Goal: Task Accomplishment & Management: Complete application form

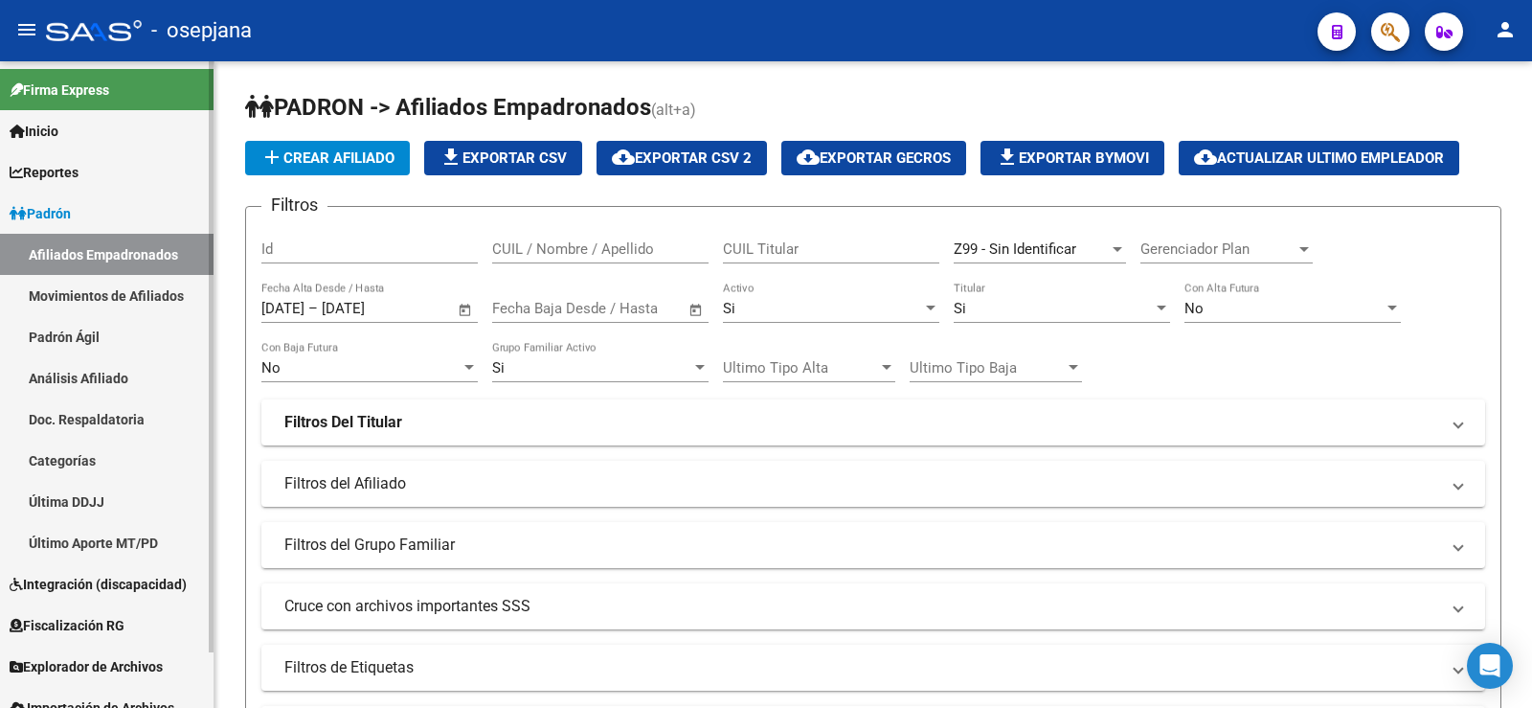
click at [98, 347] on link "Padrón Ágil" at bounding box center [107, 336] width 214 height 41
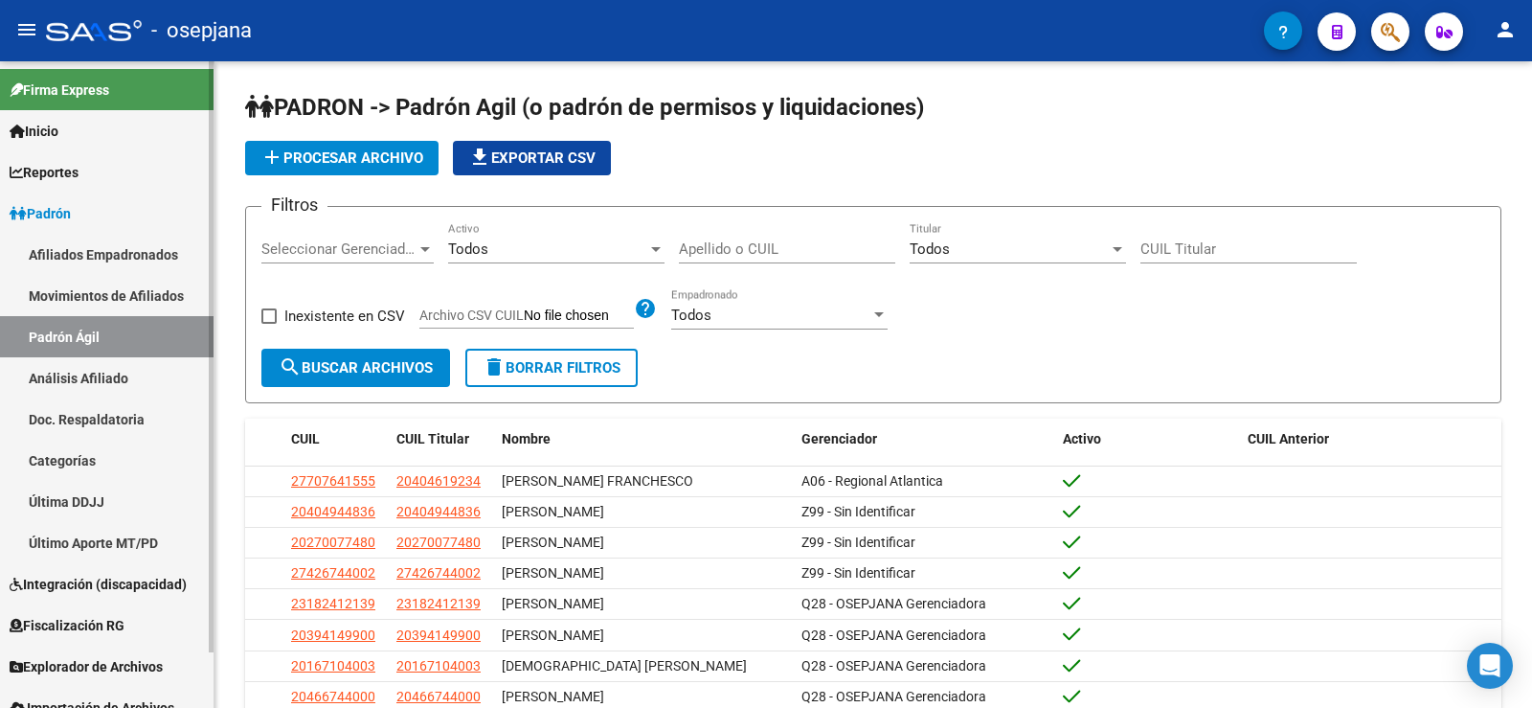
click at [80, 394] on link "Análisis Afiliado" at bounding box center [107, 377] width 214 height 41
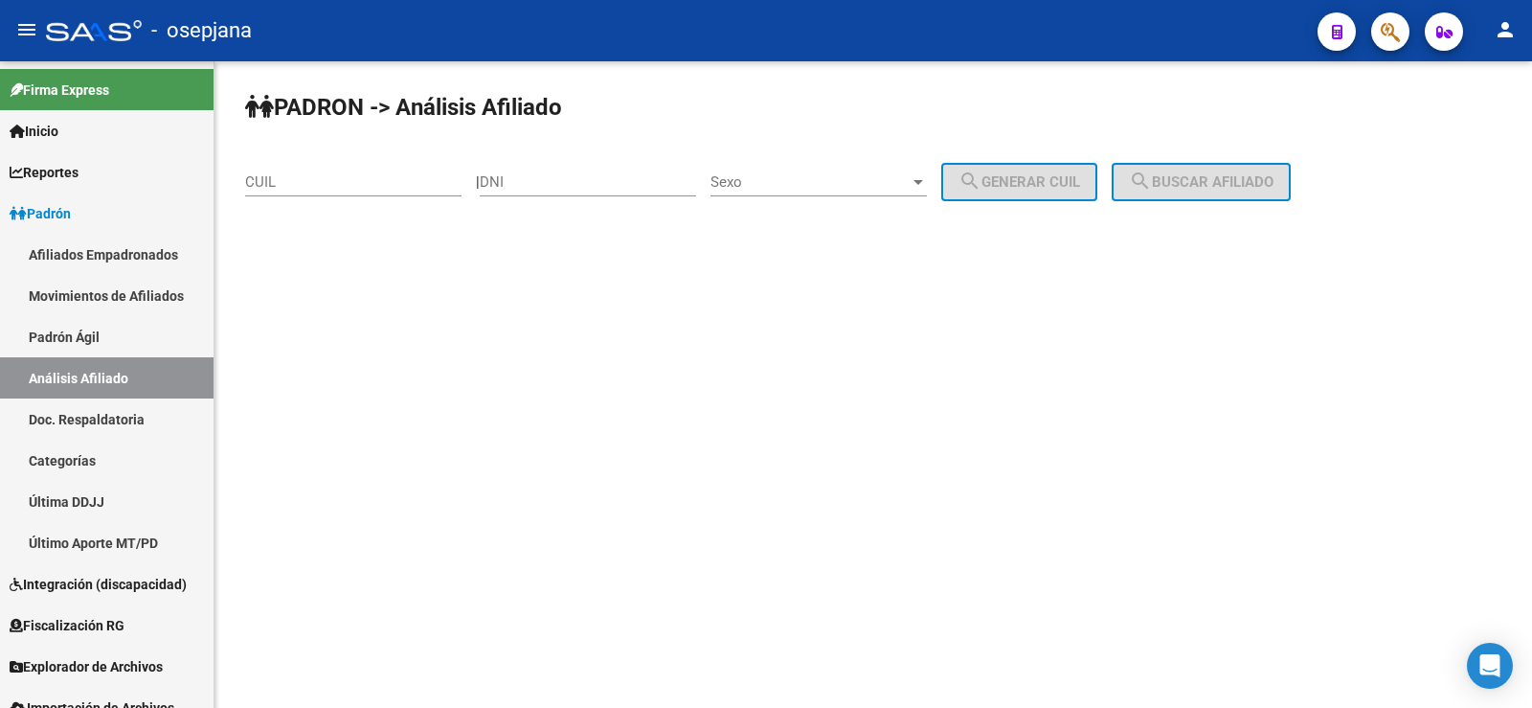
click at [341, 185] on input "CUIL" at bounding box center [353, 181] width 216 height 17
paste input "27-28842878-1"
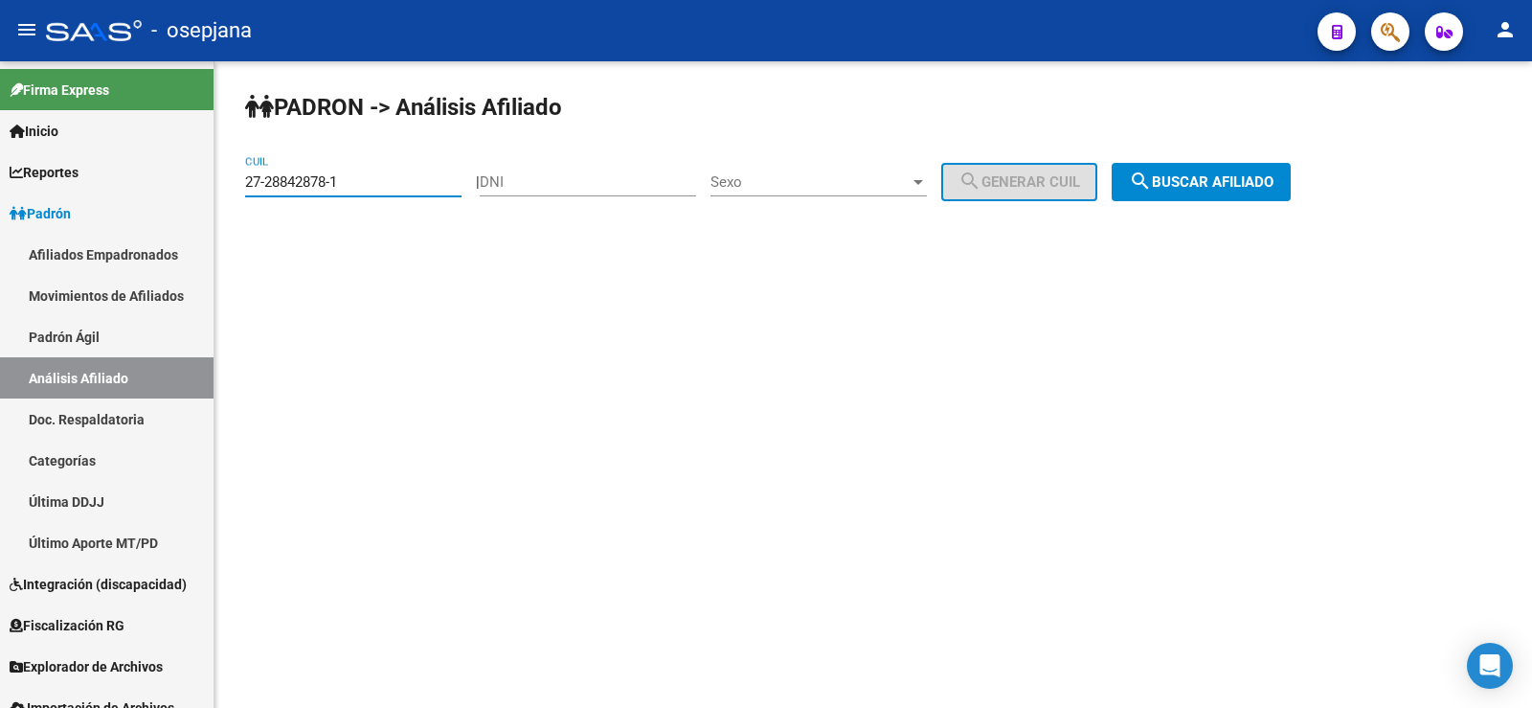
type input "27-28842878-1"
click at [1274, 173] on span "search Buscar afiliado" at bounding box center [1201, 181] width 145 height 17
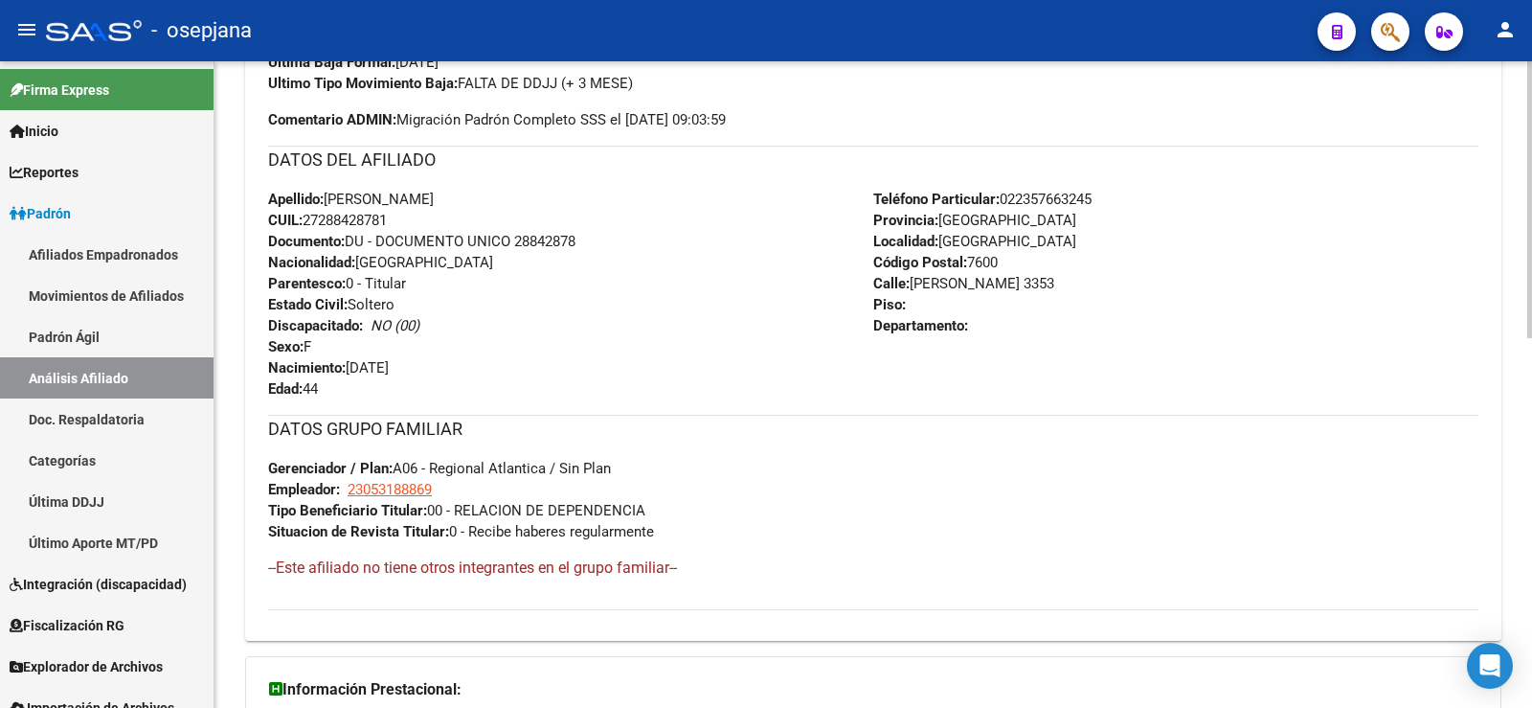
scroll to position [863, 0]
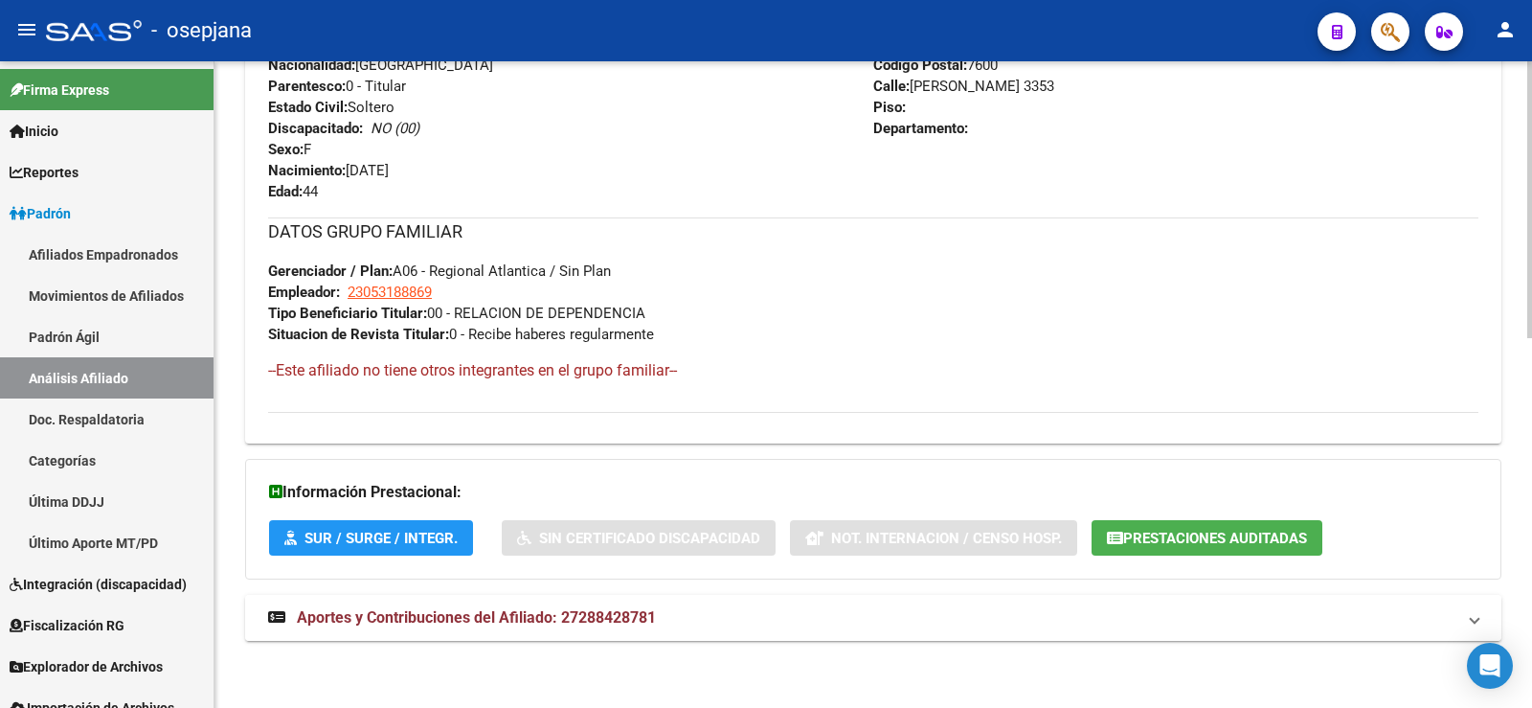
click at [518, 622] on span "Aportes y Contribuciones del Afiliado: 27288428781" at bounding box center [476, 617] width 359 height 18
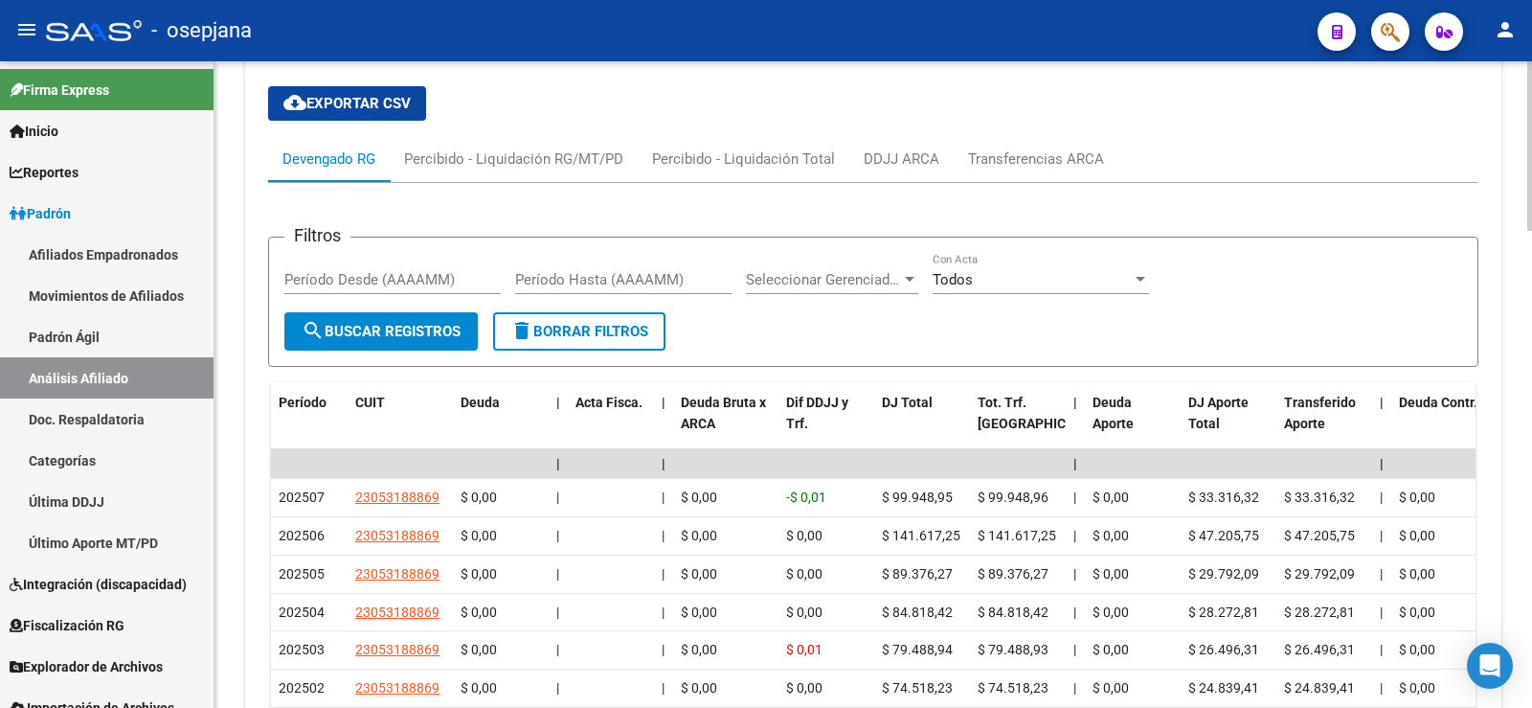
scroll to position [1644, 0]
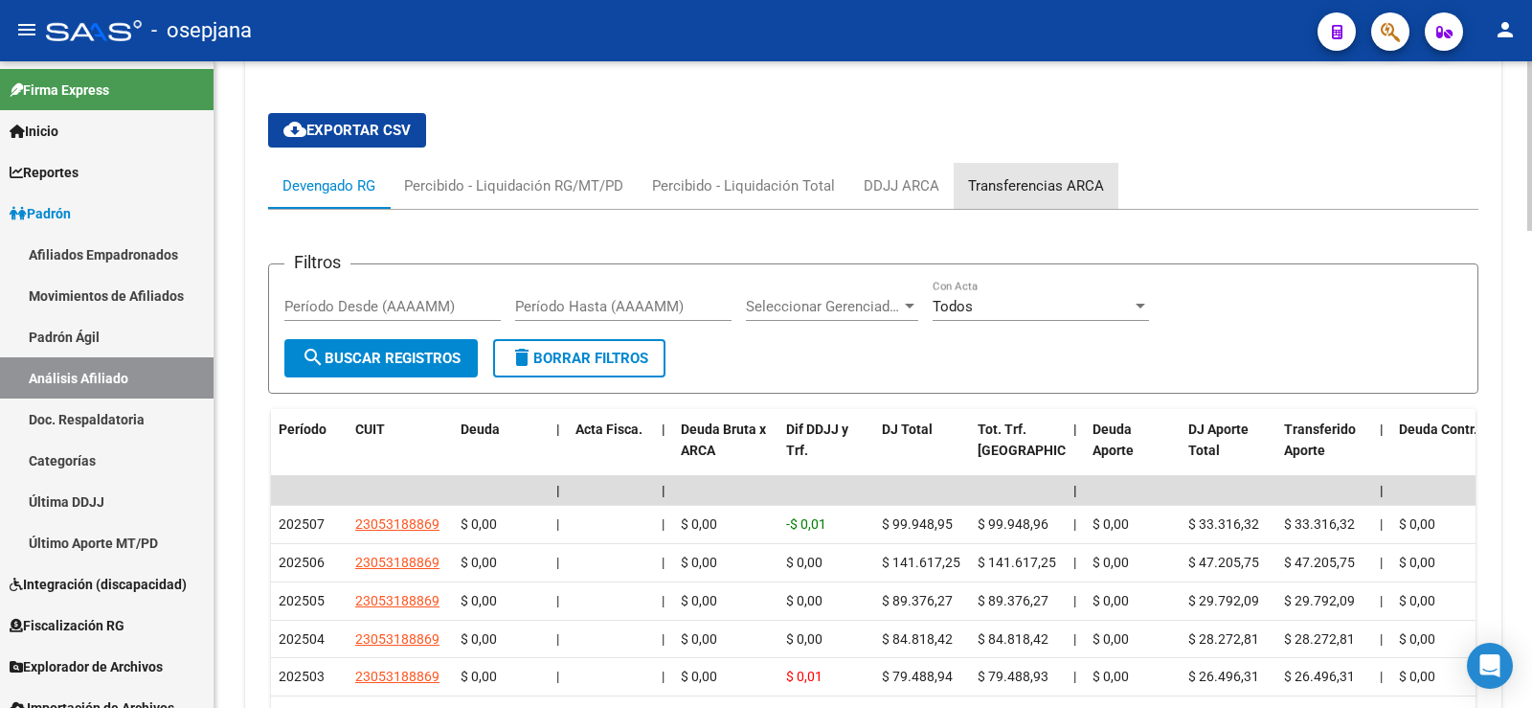
click at [1033, 201] on div "Transferencias ARCA" at bounding box center [1036, 186] width 165 height 46
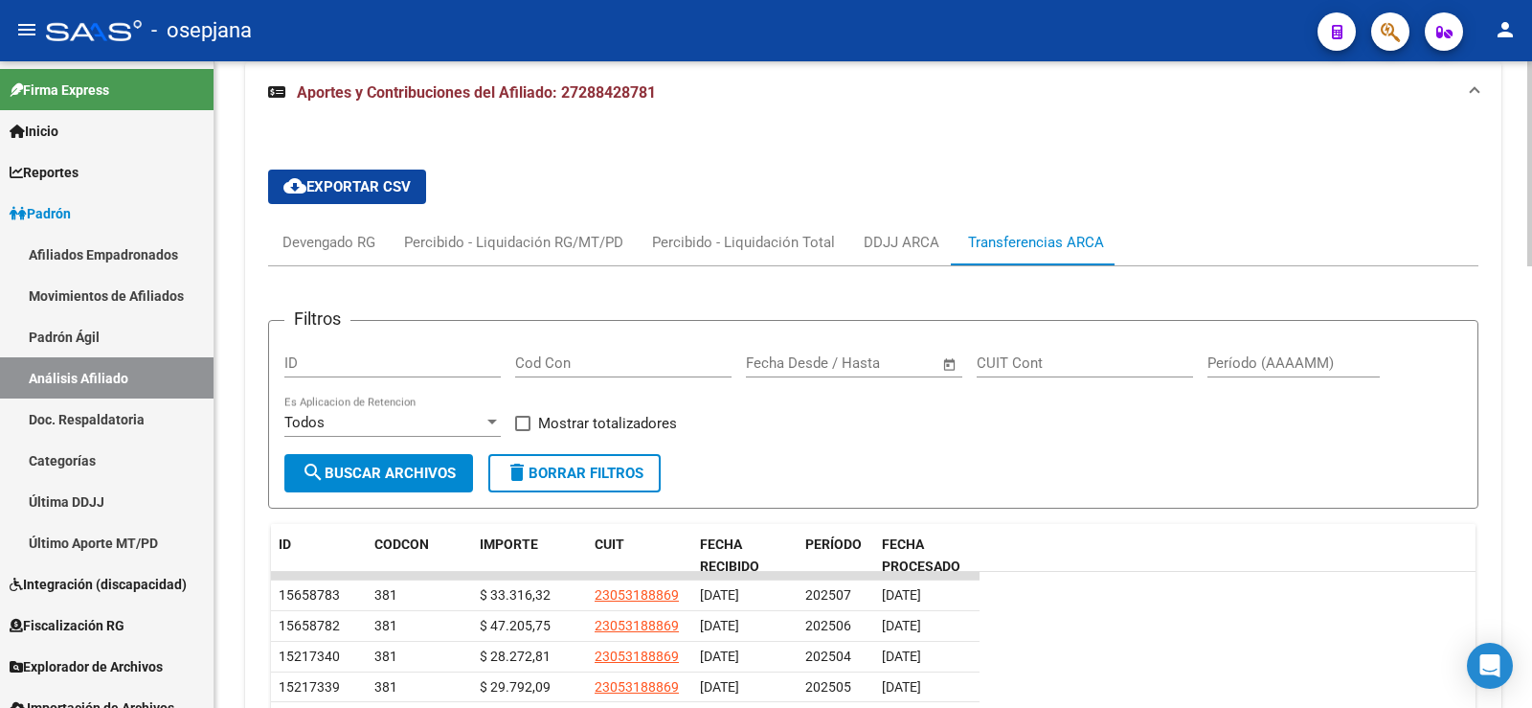
scroll to position [1452, 0]
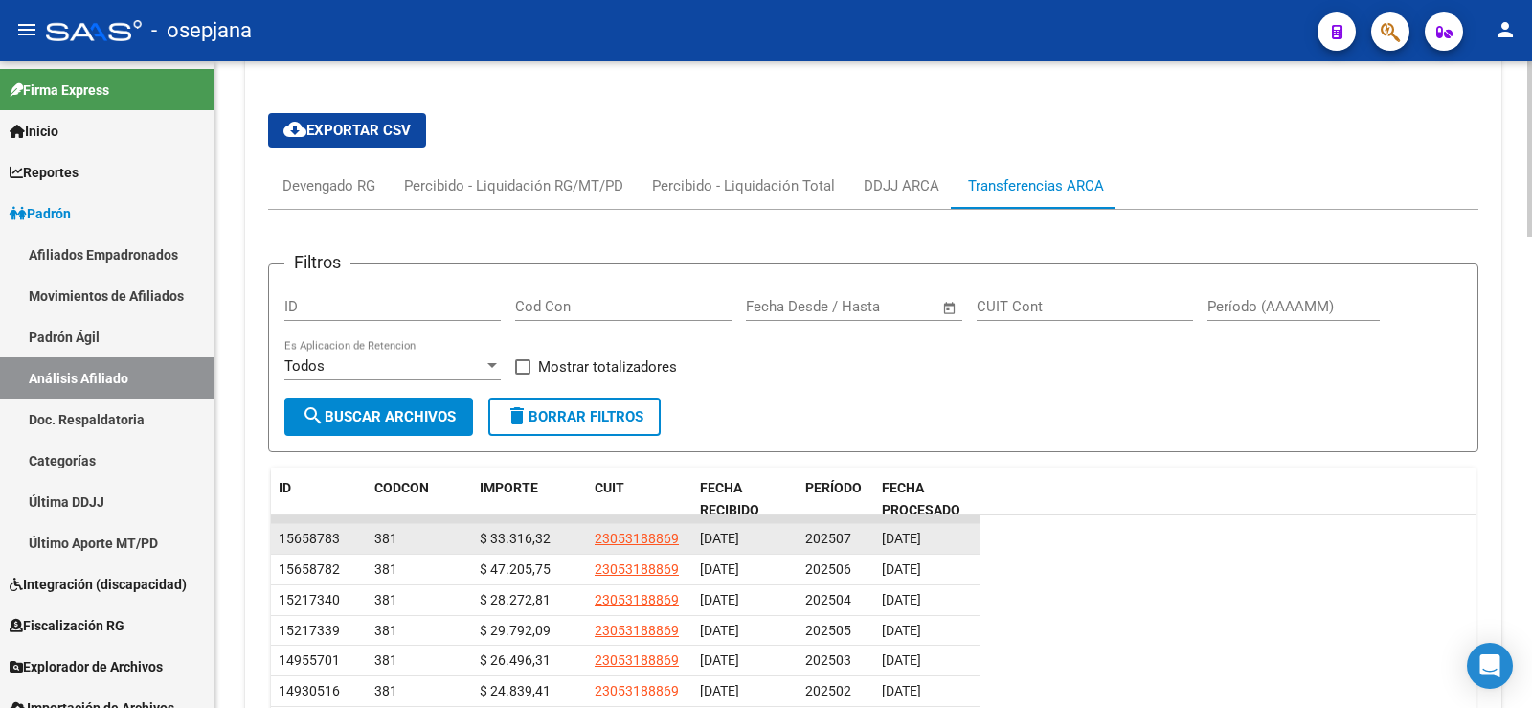
drag, startPoint x: 968, startPoint y: 534, endPoint x: 959, endPoint y: 537, distance: 10.0
click at [959, 537] on div "[DATE]" at bounding box center [927, 539] width 90 height 22
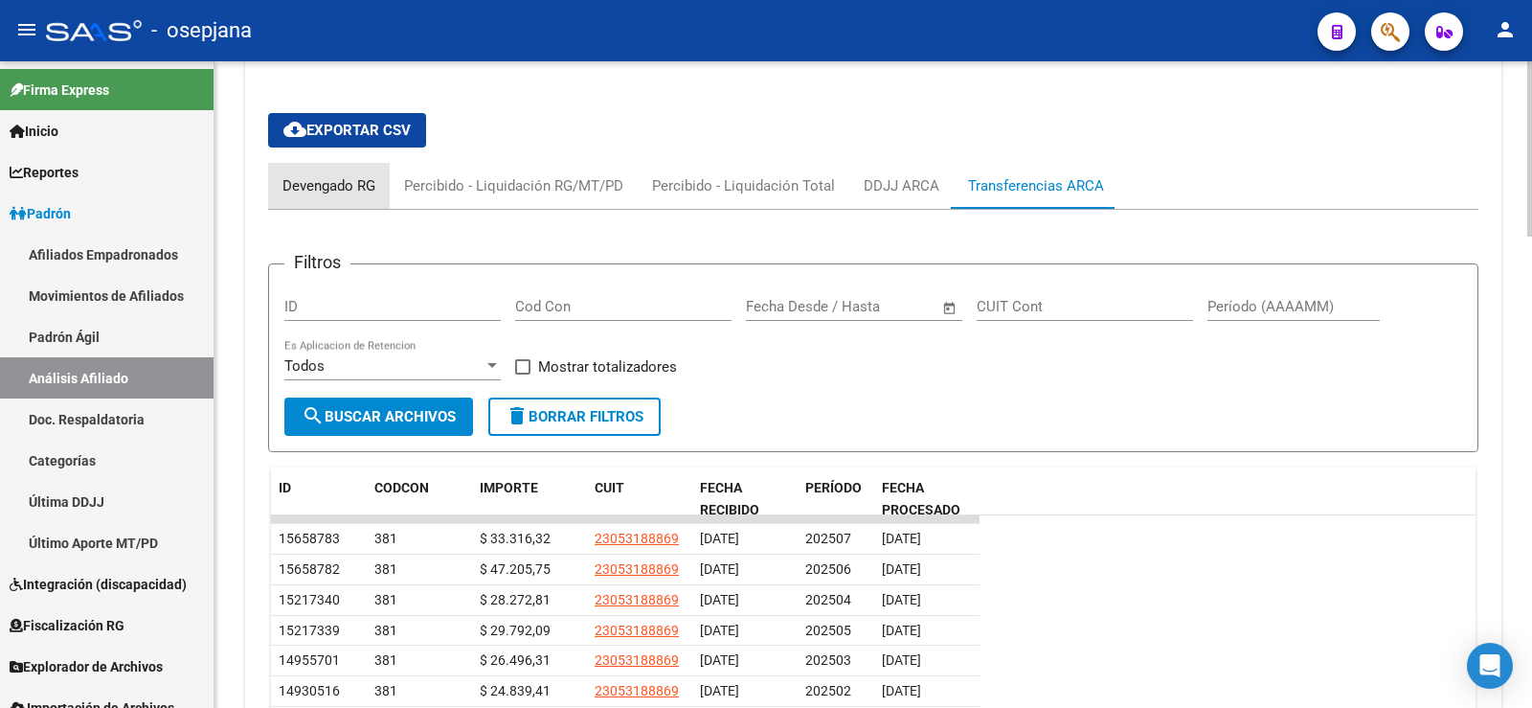
click at [339, 179] on div "Devengado RG" at bounding box center [329, 185] width 93 height 21
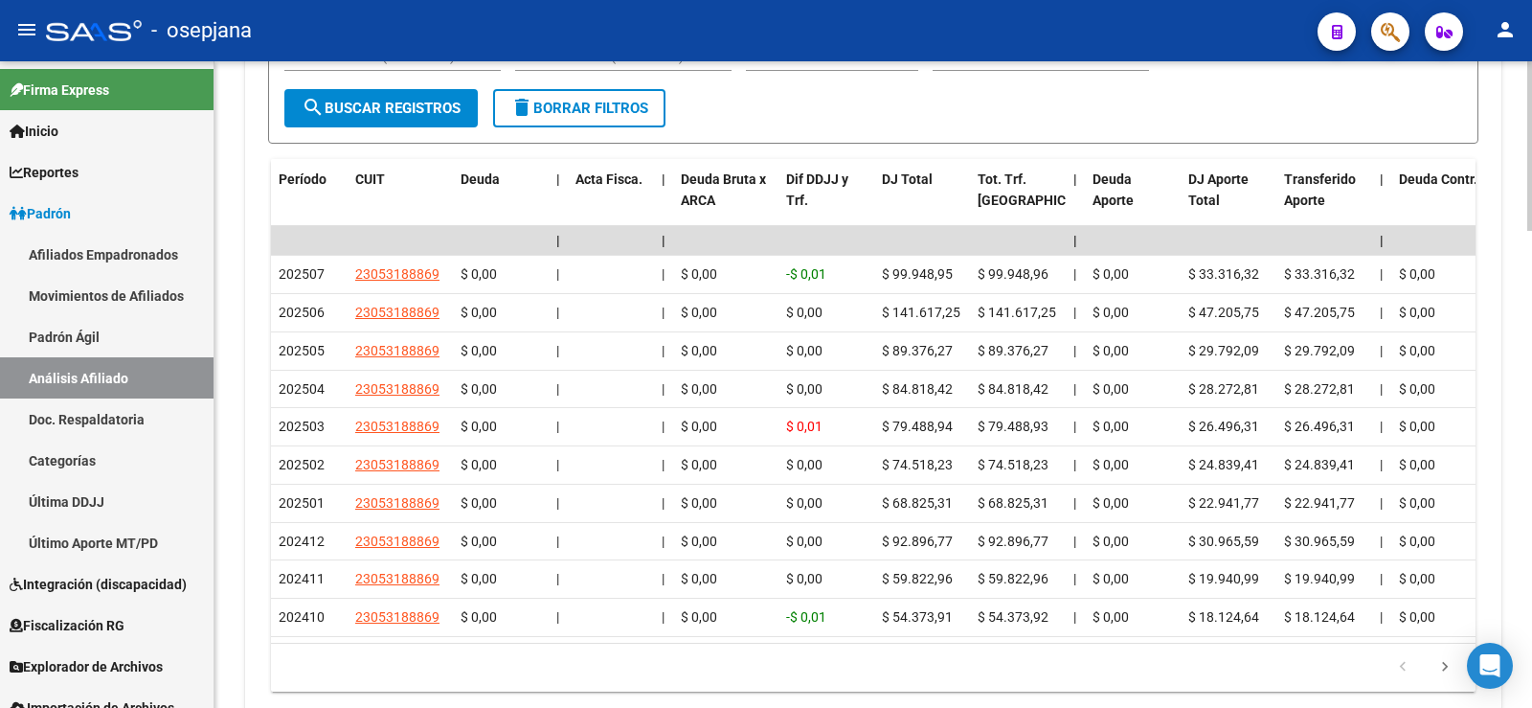
scroll to position [1739, 0]
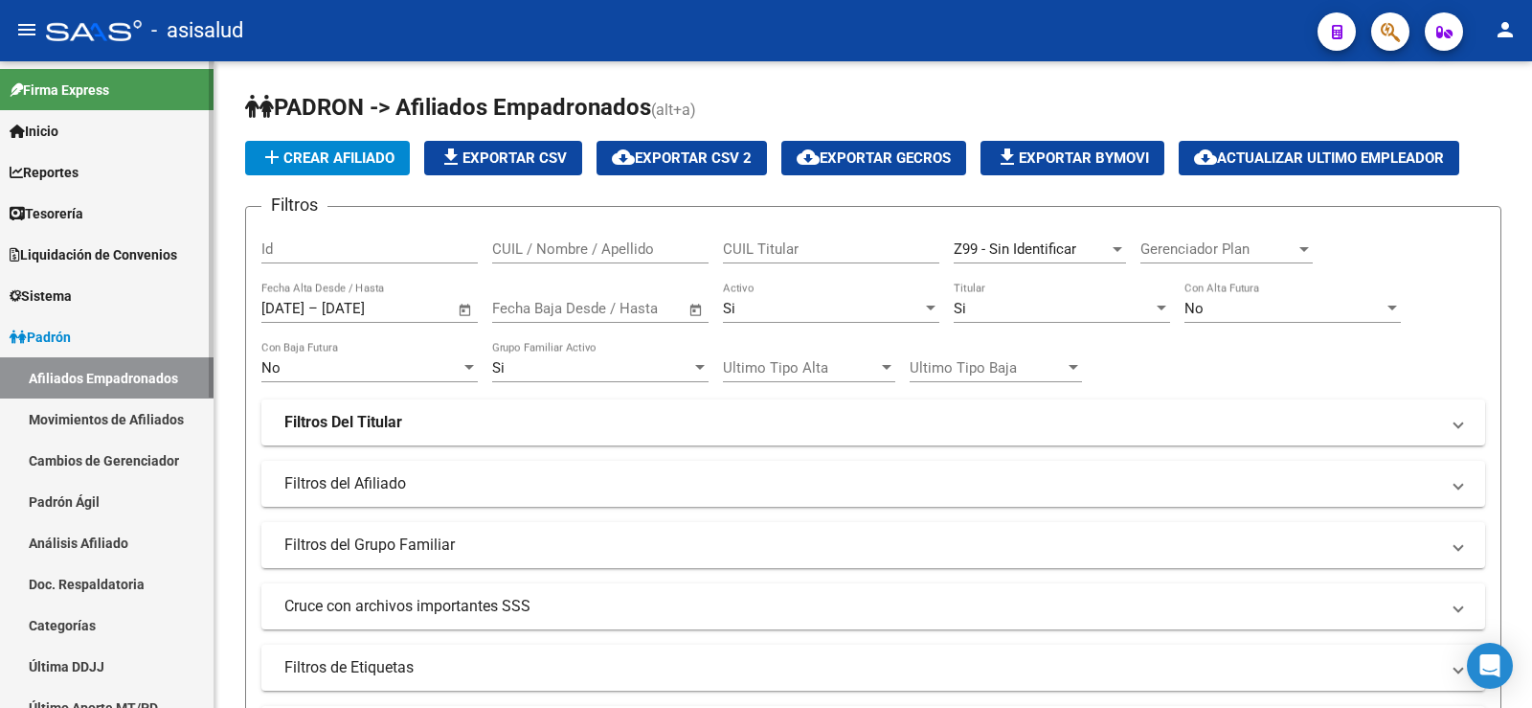
click at [64, 540] on link "Análisis Afiliado" at bounding box center [107, 542] width 214 height 41
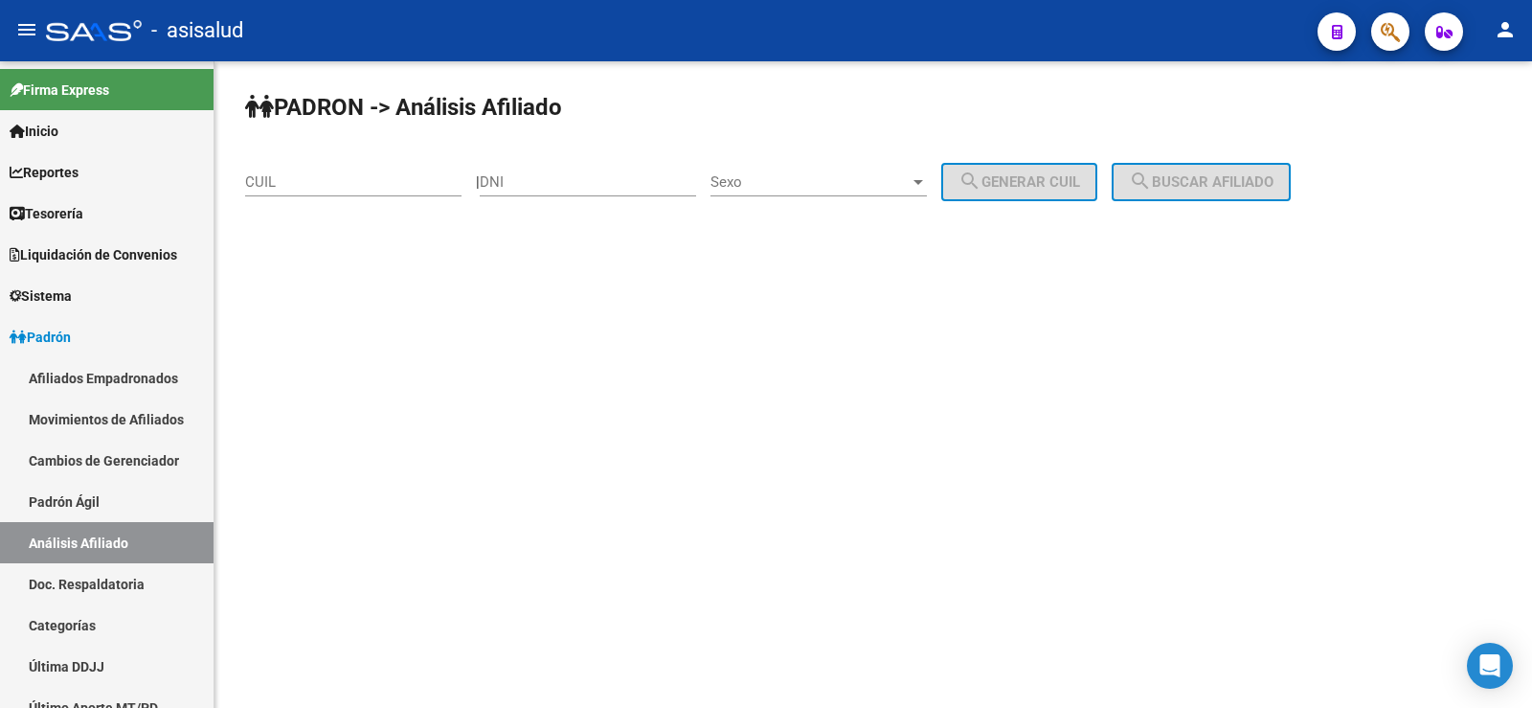
click at [314, 195] on div "CUIL" at bounding box center [353, 175] width 216 height 41
paste input "27-22522913-4"
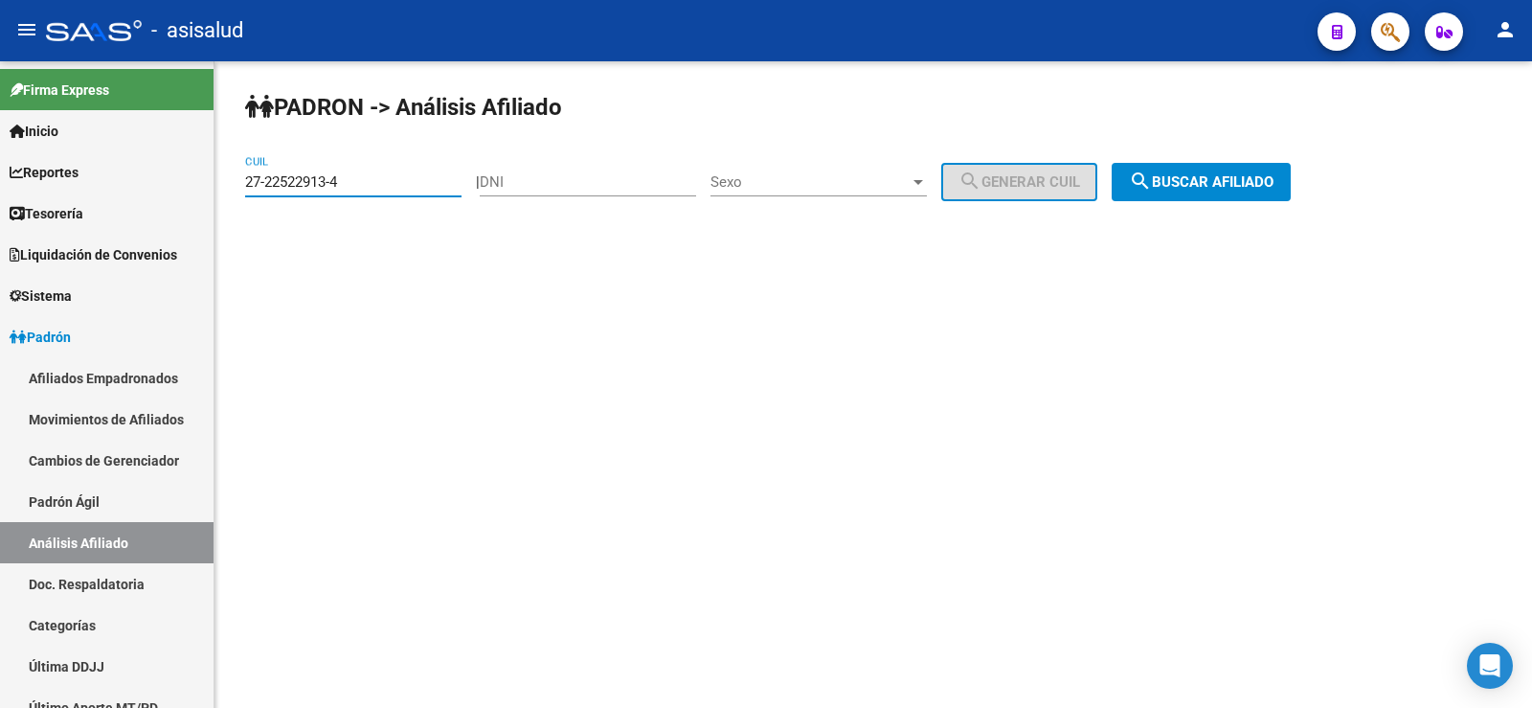
type input "27-22522913-4"
click at [1224, 178] on span "search Buscar afiliado" at bounding box center [1201, 181] width 145 height 17
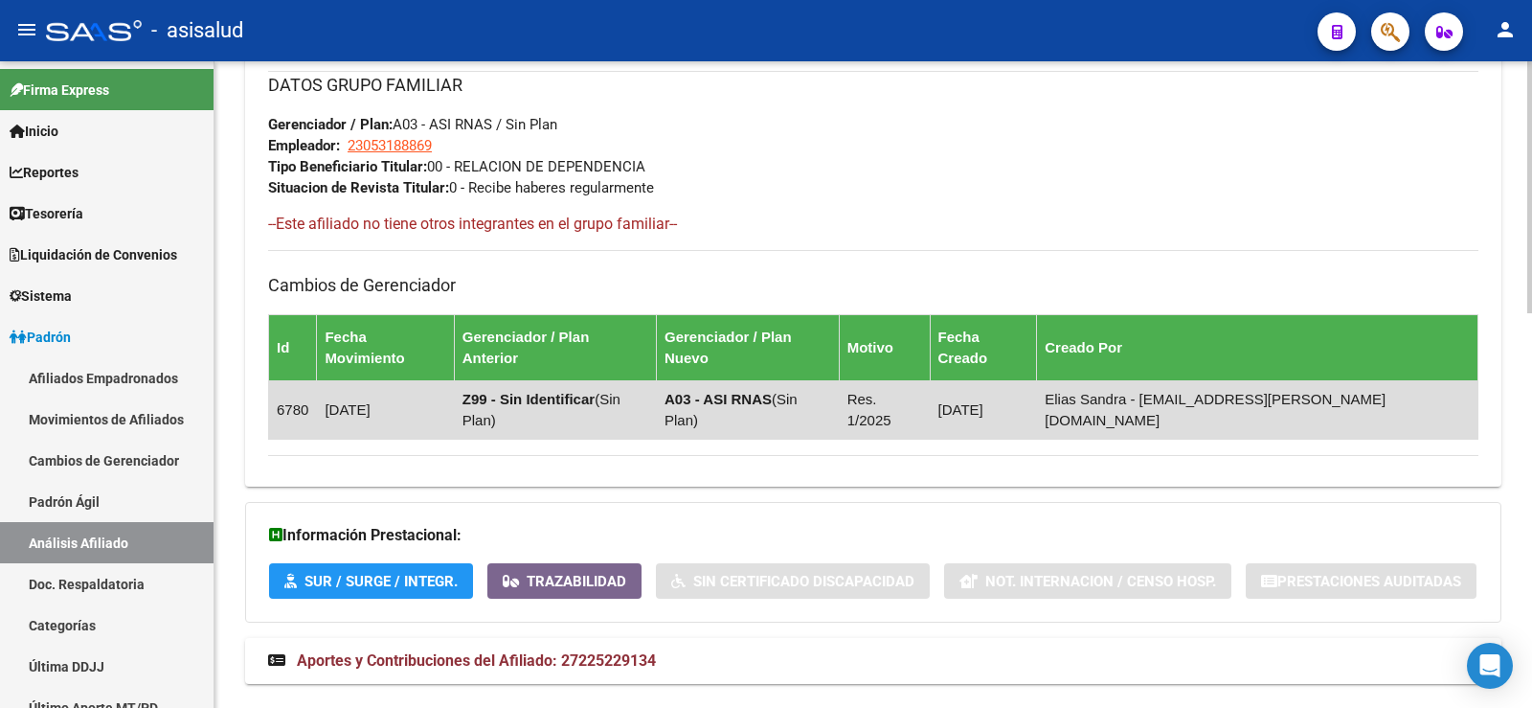
scroll to position [1010, 0]
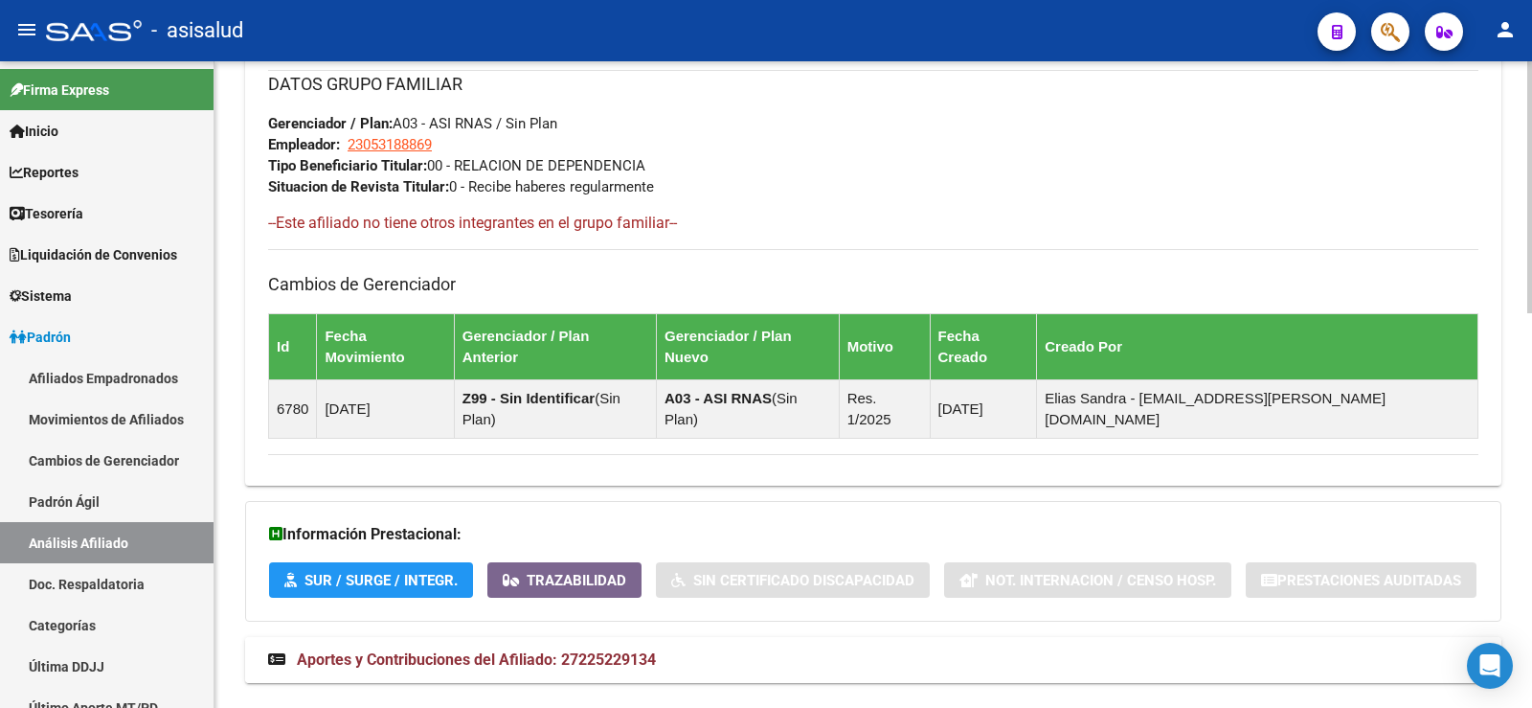
click at [562, 650] on span "Aportes y Contribuciones del Afiliado: 27225229134" at bounding box center [476, 659] width 359 height 18
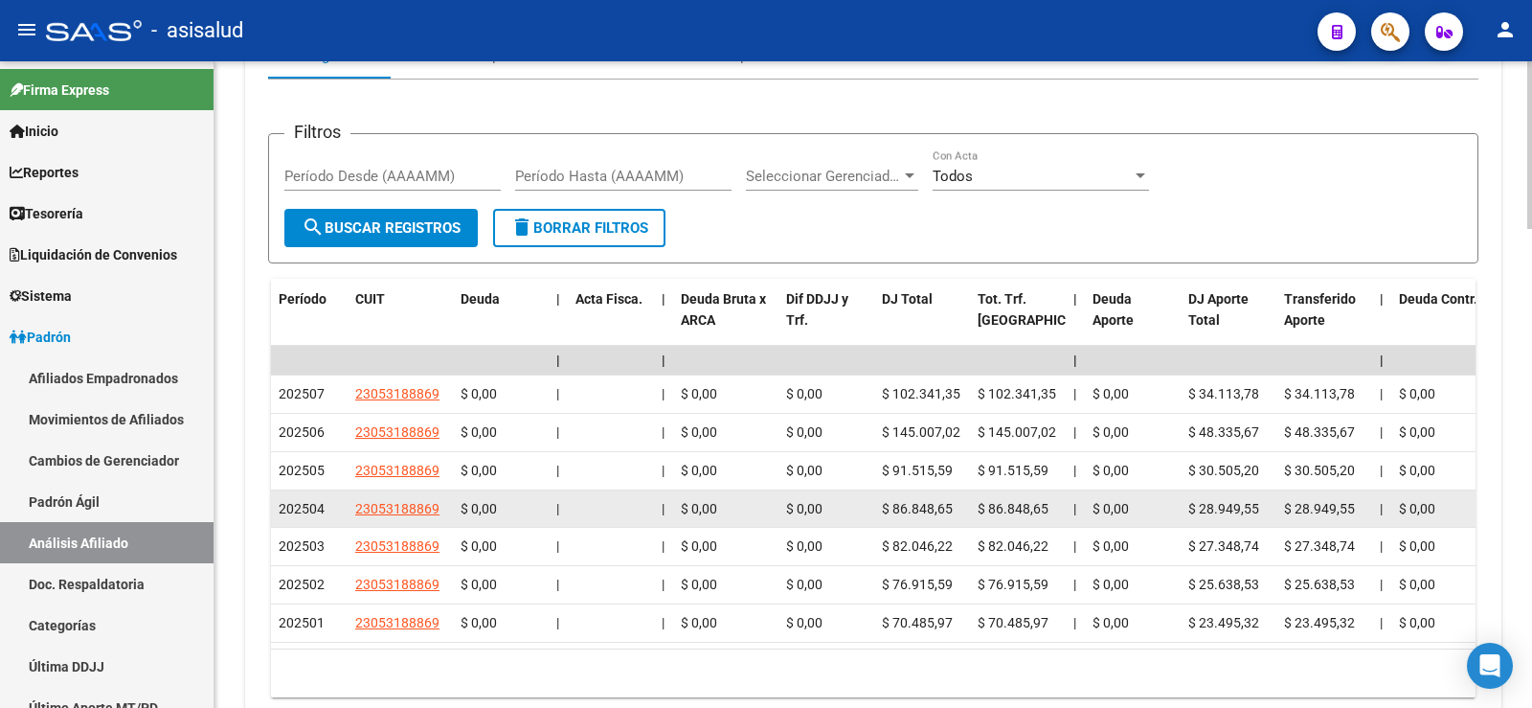
scroll to position [1791, 0]
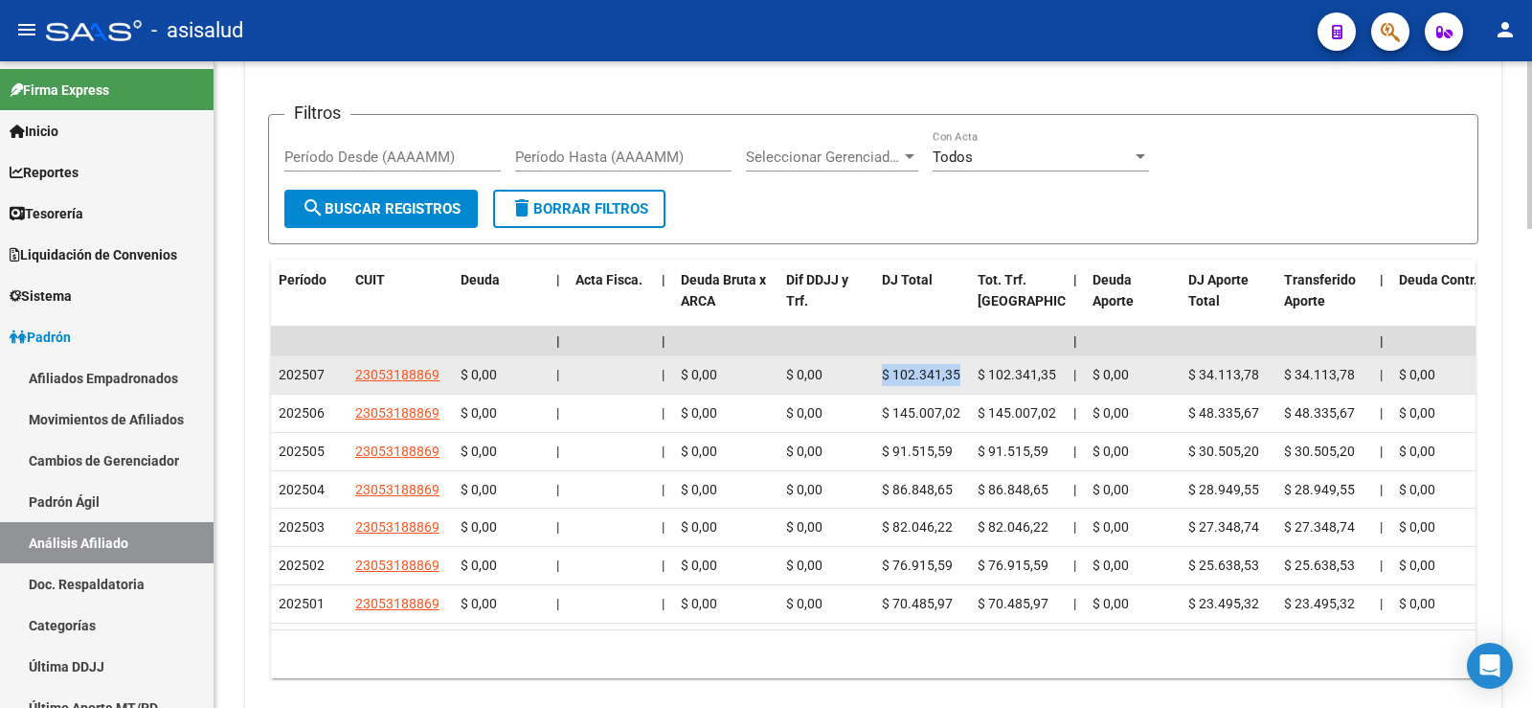
drag, startPoint x: 884, startPoint y: 331, endPoint x: 961, endPoint y: 332, distance: 76.6
click at [961, 364] on div "$ 102.341,35" at bounding box center [922, 375] width 80 height 22
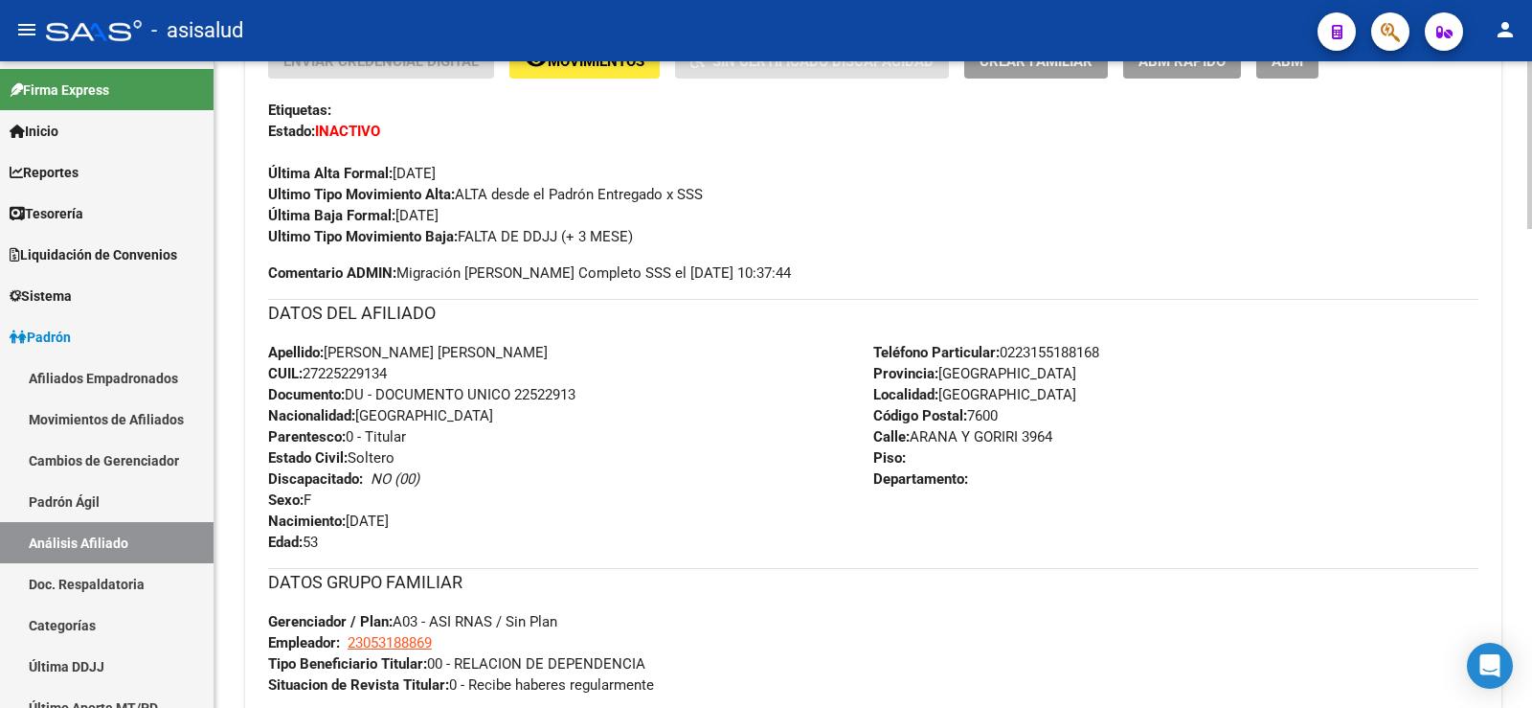
scroll to position [417, 0]
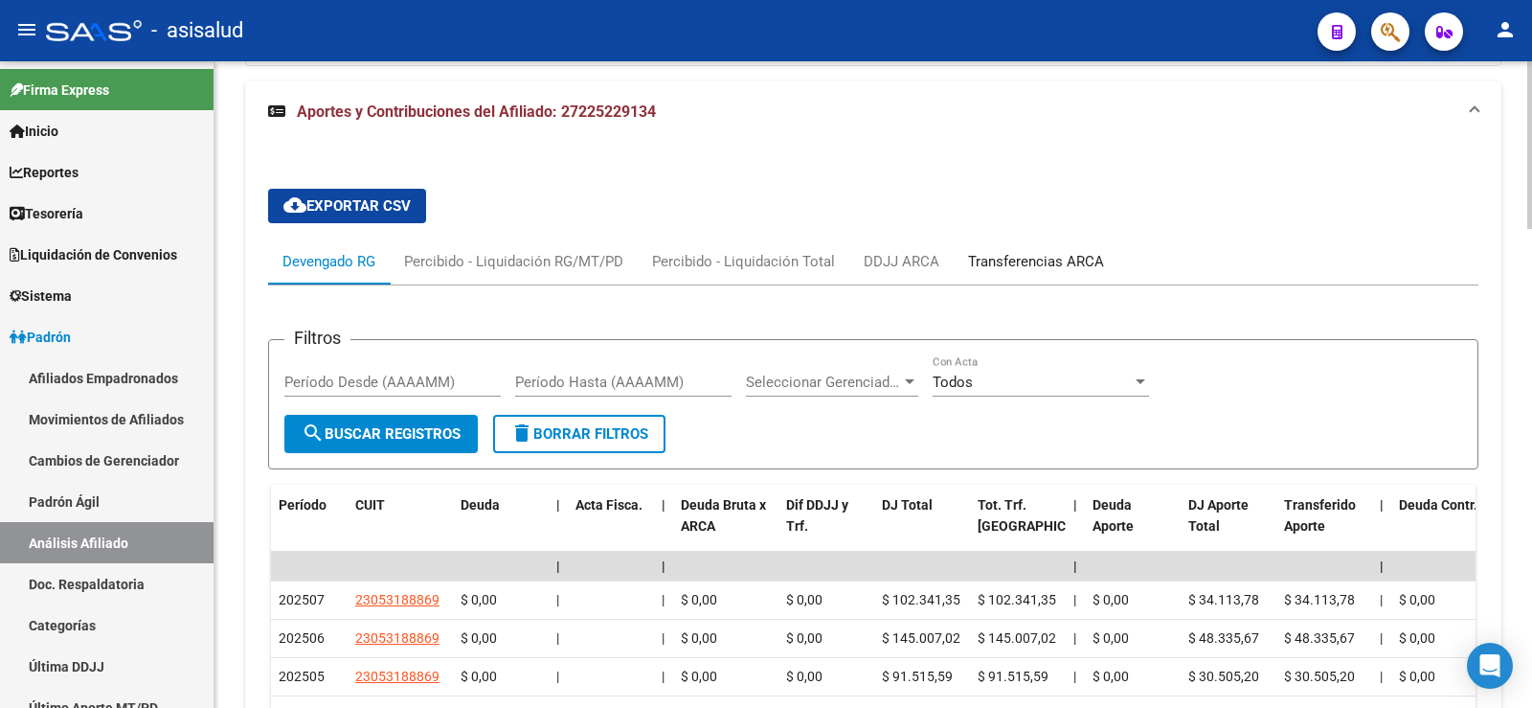
click at [1023, 251] on div "Transferencias ARCA" at bounding box center [1036, 261] width 136 height 21
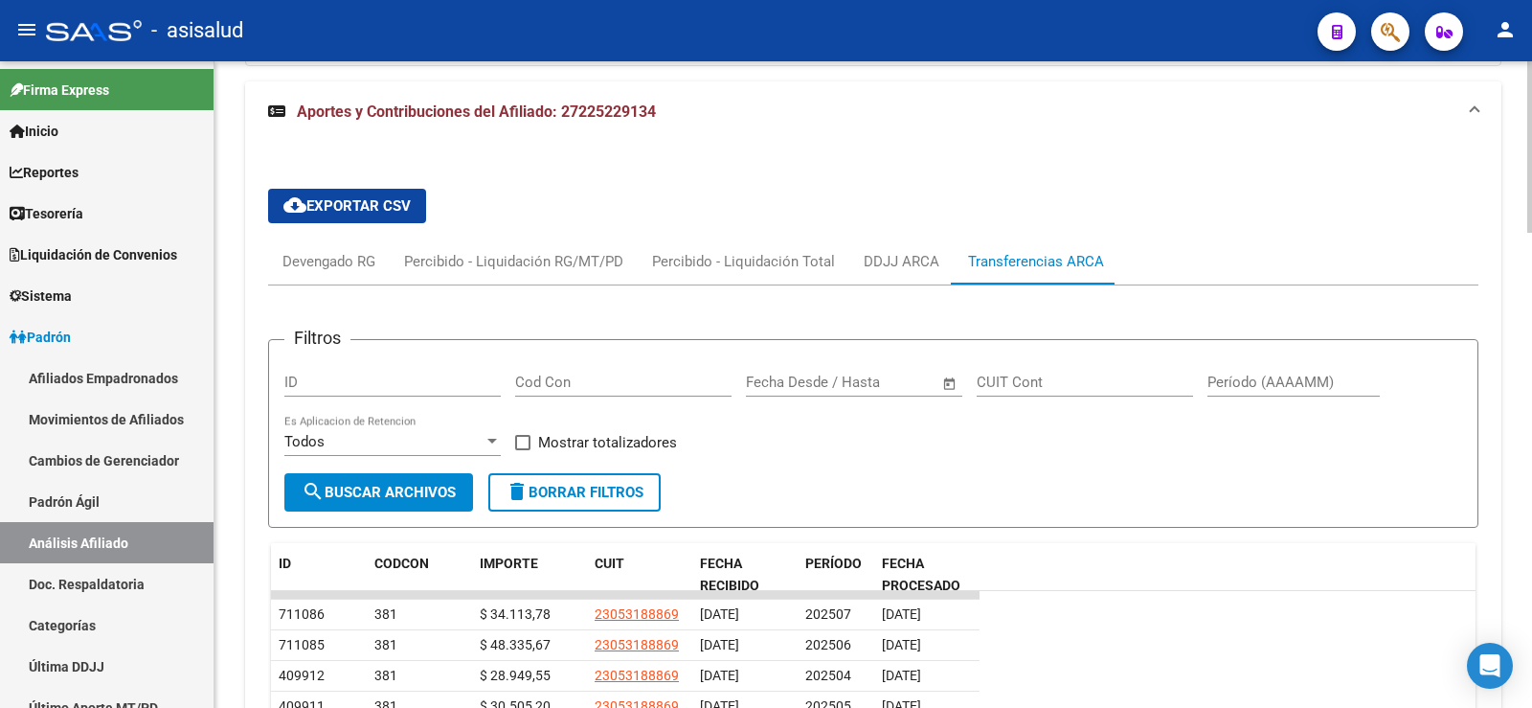
scroll to position [1662, 0]
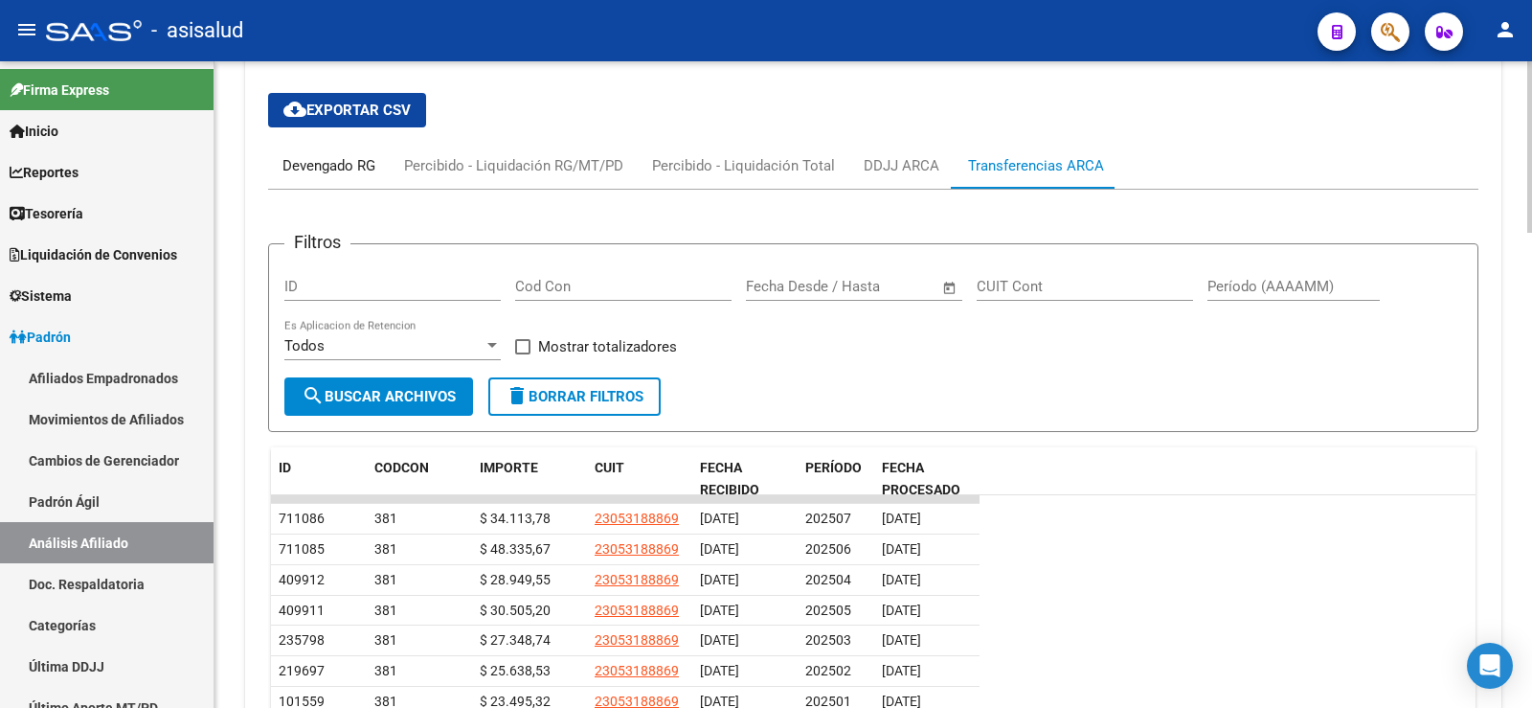
click at [362, 155] on div "Devengado RG" at bounding box center [329, 165] width 93 height 21
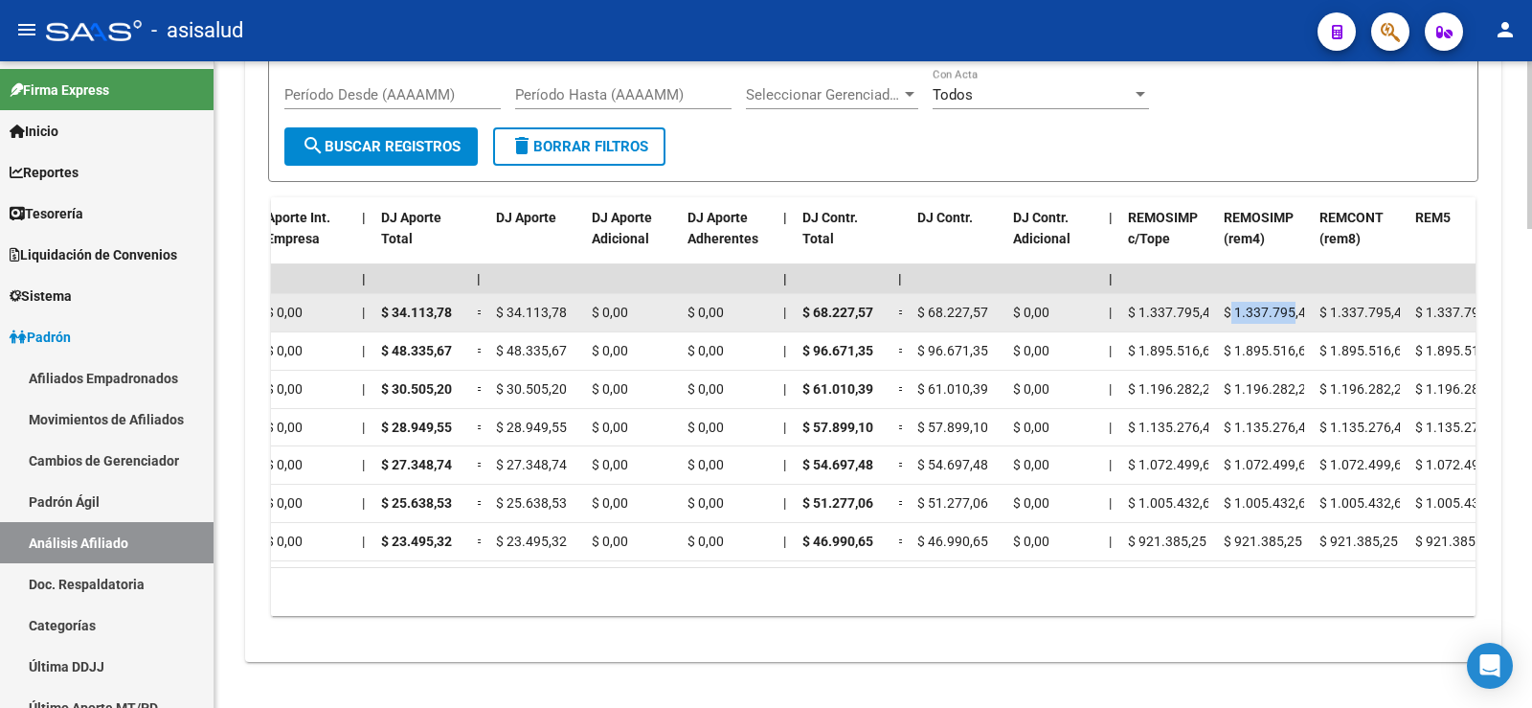
scroll to position [0, 8]
drag, startPoint x: 1233, startPoint y: 269, endPoint x: 1314, endPoint y: 268, distance: 81.4
click at [1314, 294] on div "202507 23053188869 $ 0,00 | | $ 0,00 $ 0,00 $ 102.341,35 $ 102.341,35 | $ 0,00 …" at bounding box center [459, 313] width 4061 height 38
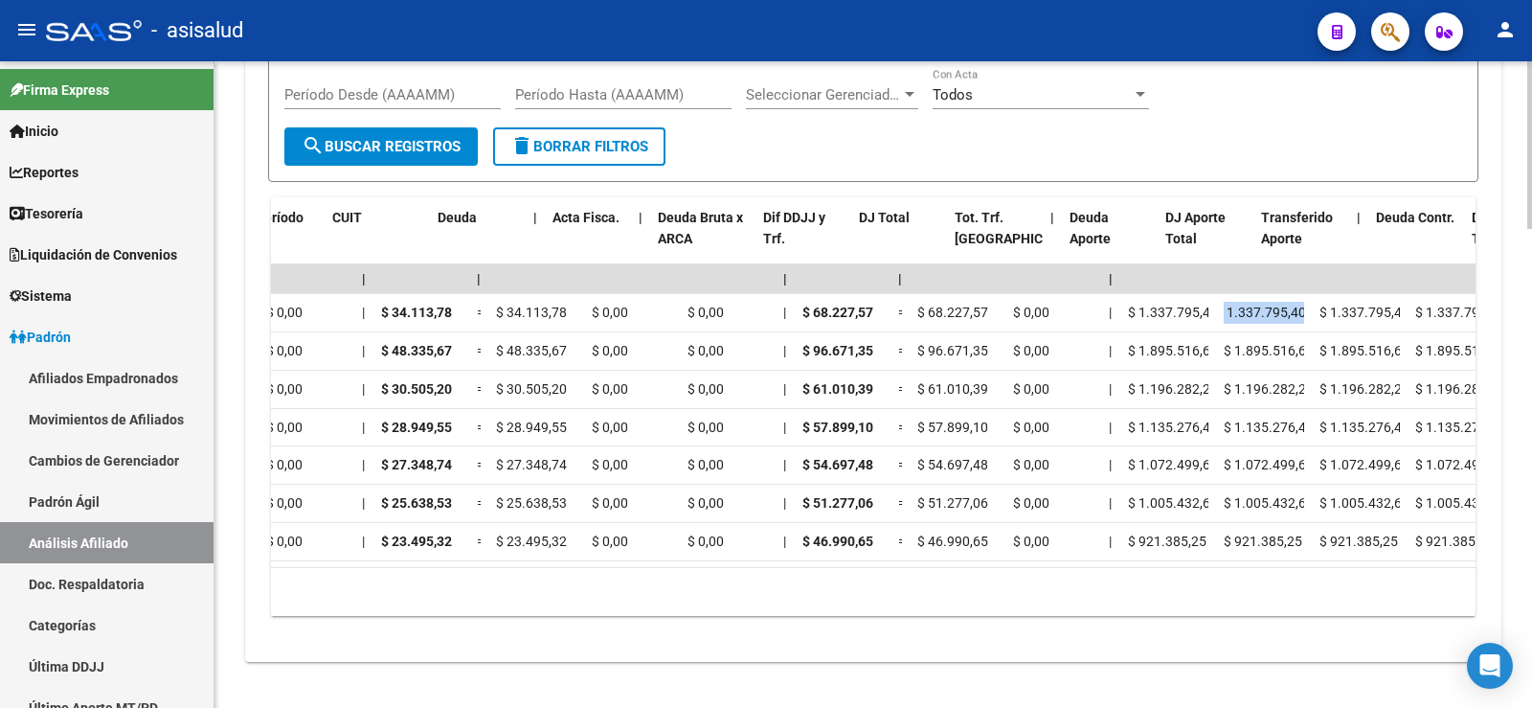
scroll to position [0, 0]
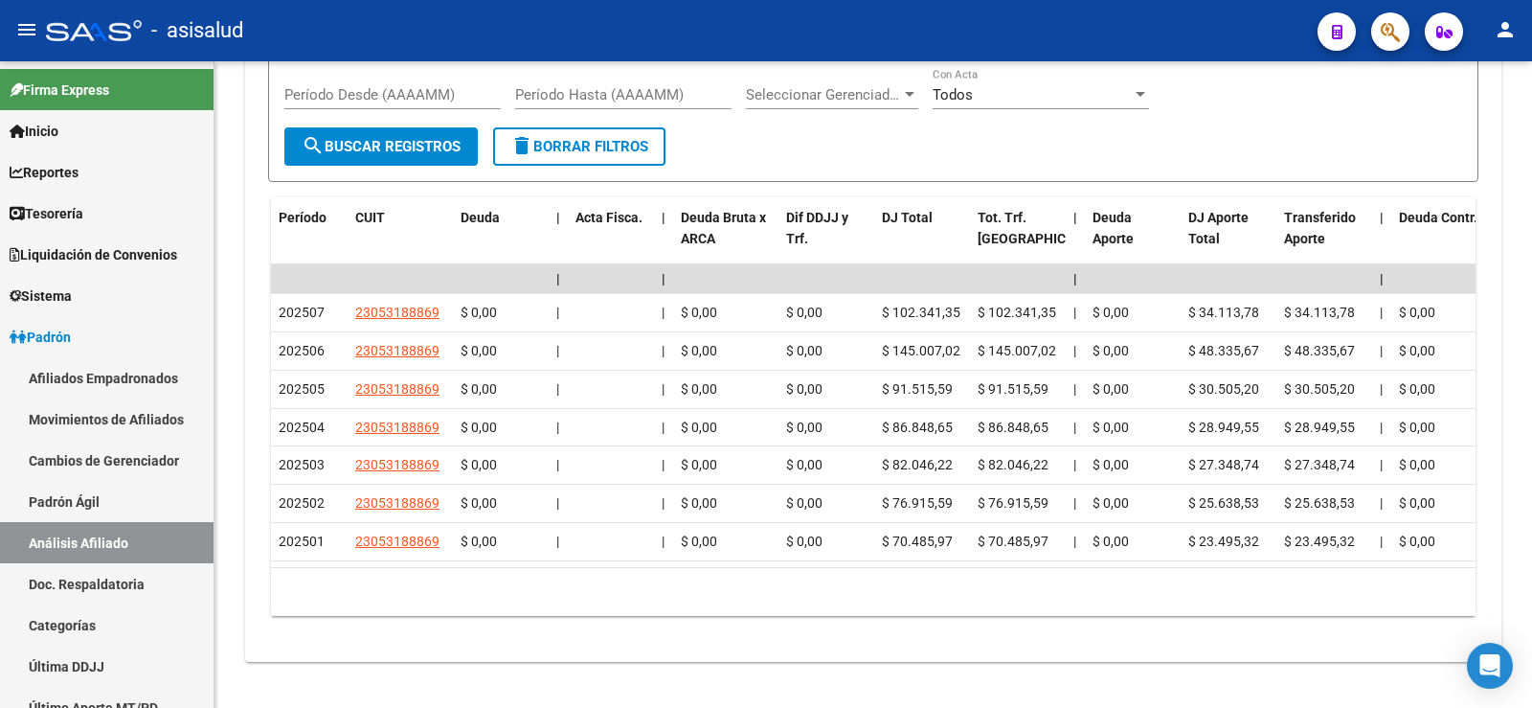
click at [103, 34] on div at bounding box center [94, 30] width 96 height 21
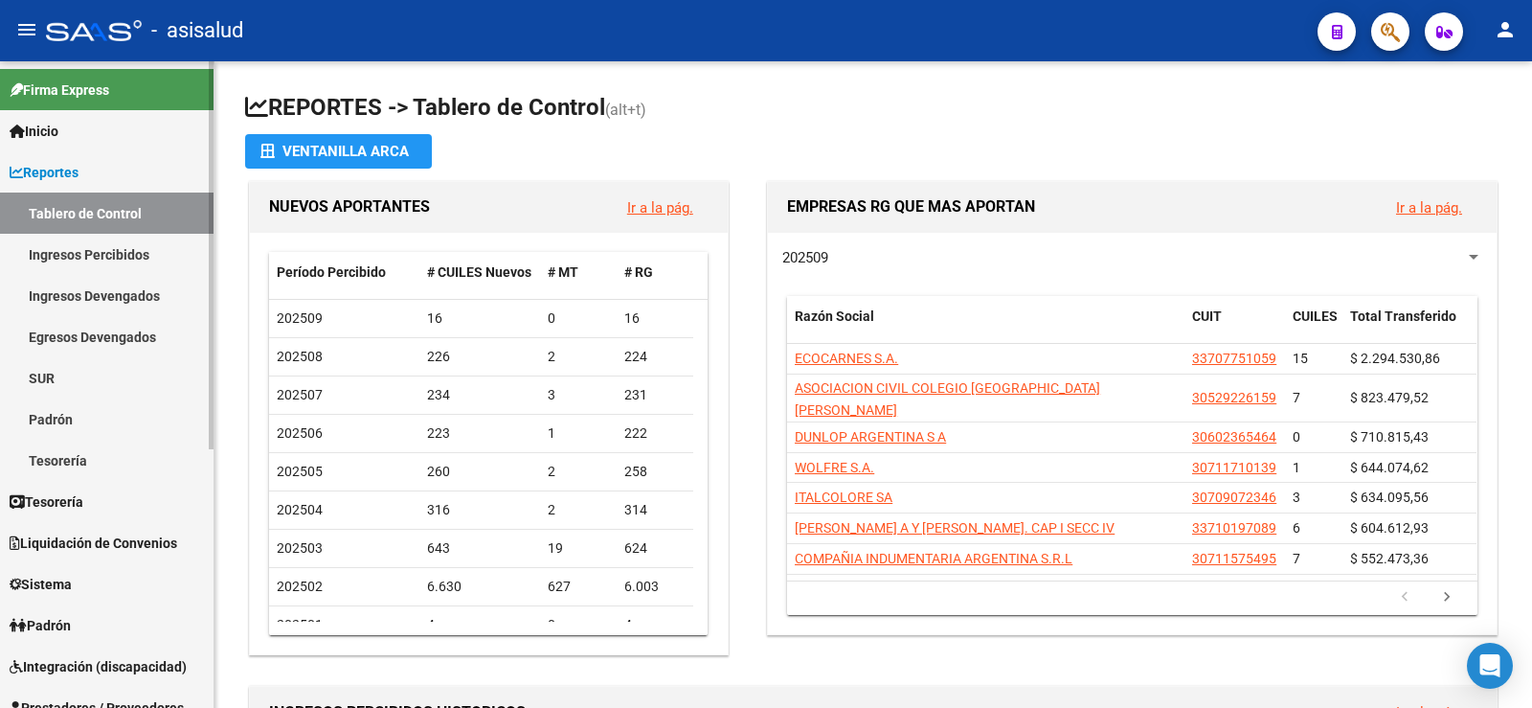
click at [68, 169] on span "Reportes" at bounding box center [44, 172] width 69 height 21
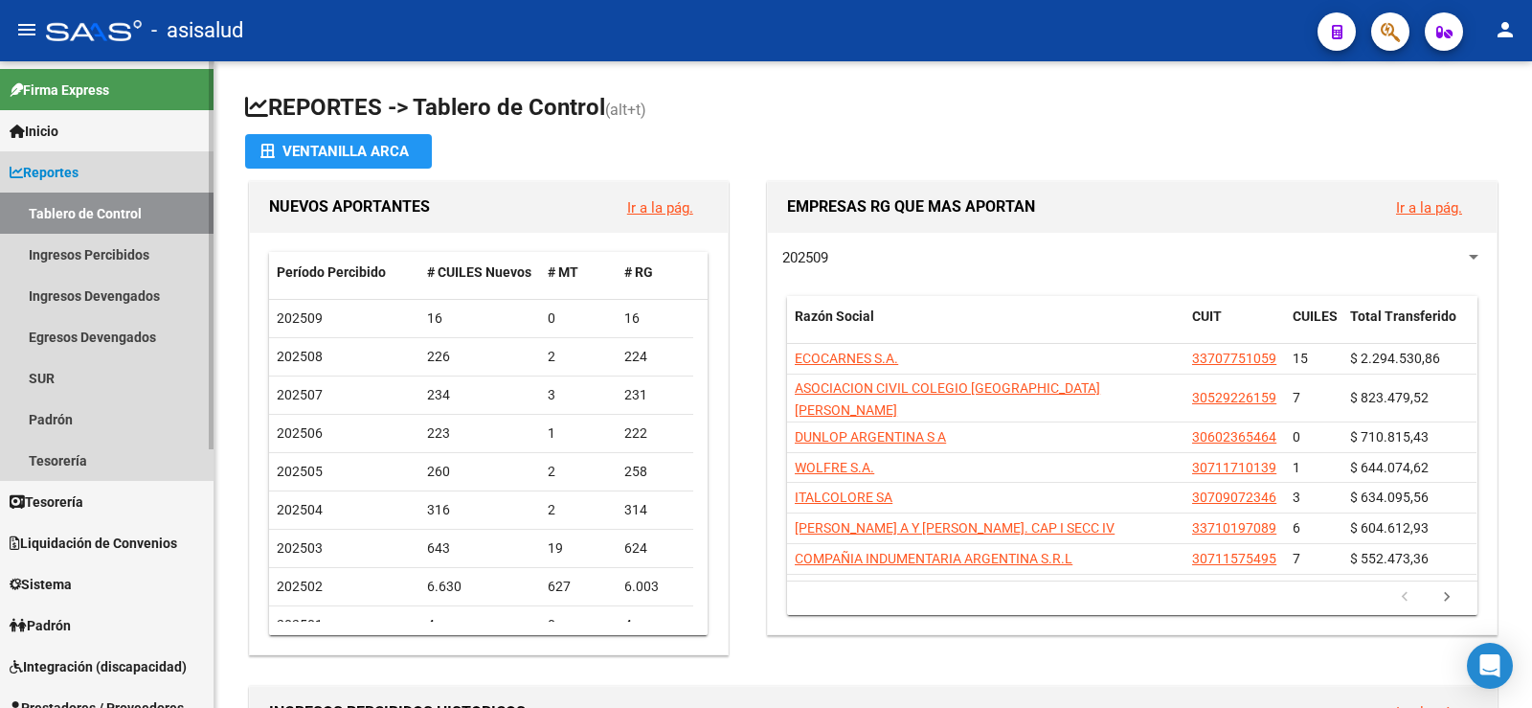
click at [53, 176] on span "Reportes" at bounding box center [44, 172] width 69 height 21
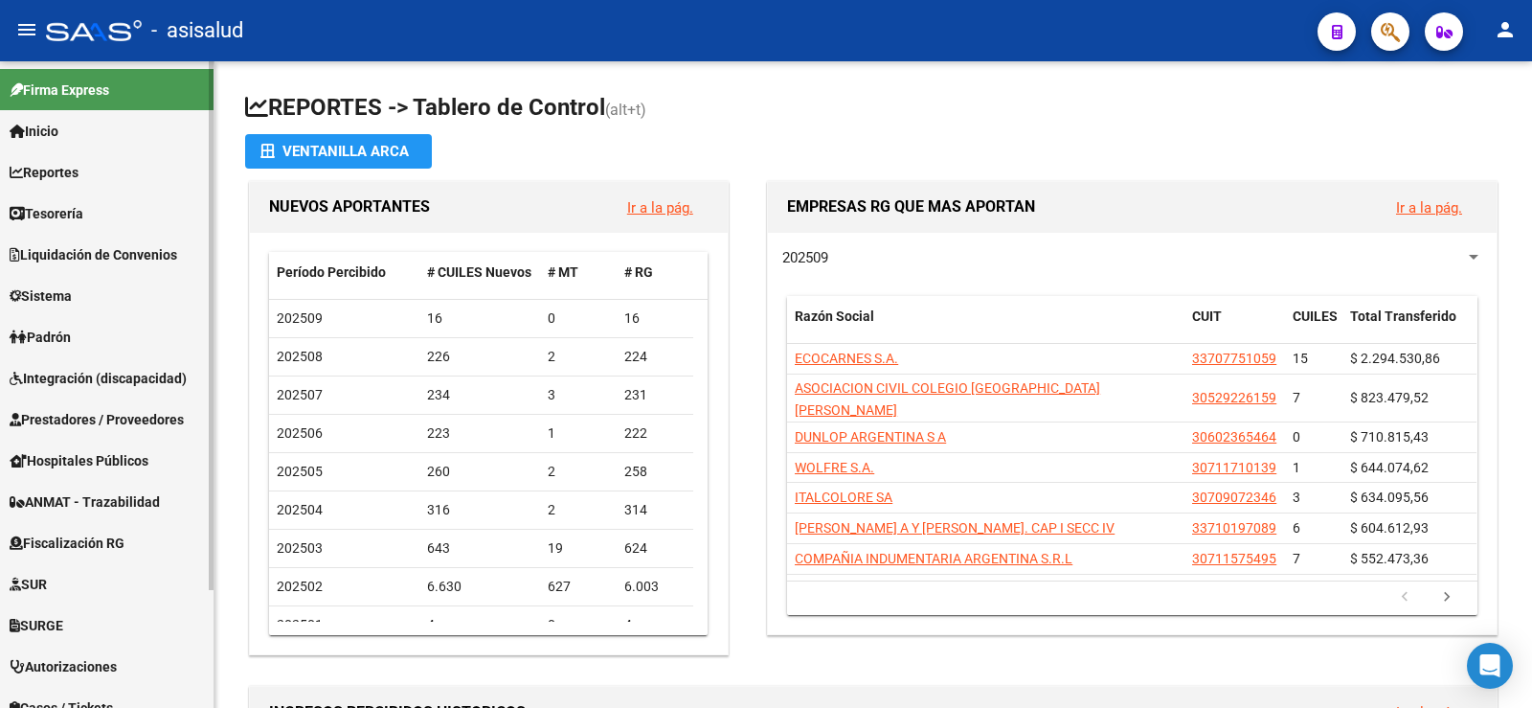
click at [56, 341] on span "Padrón" at bounding box center [40, 337] width 61 height 21
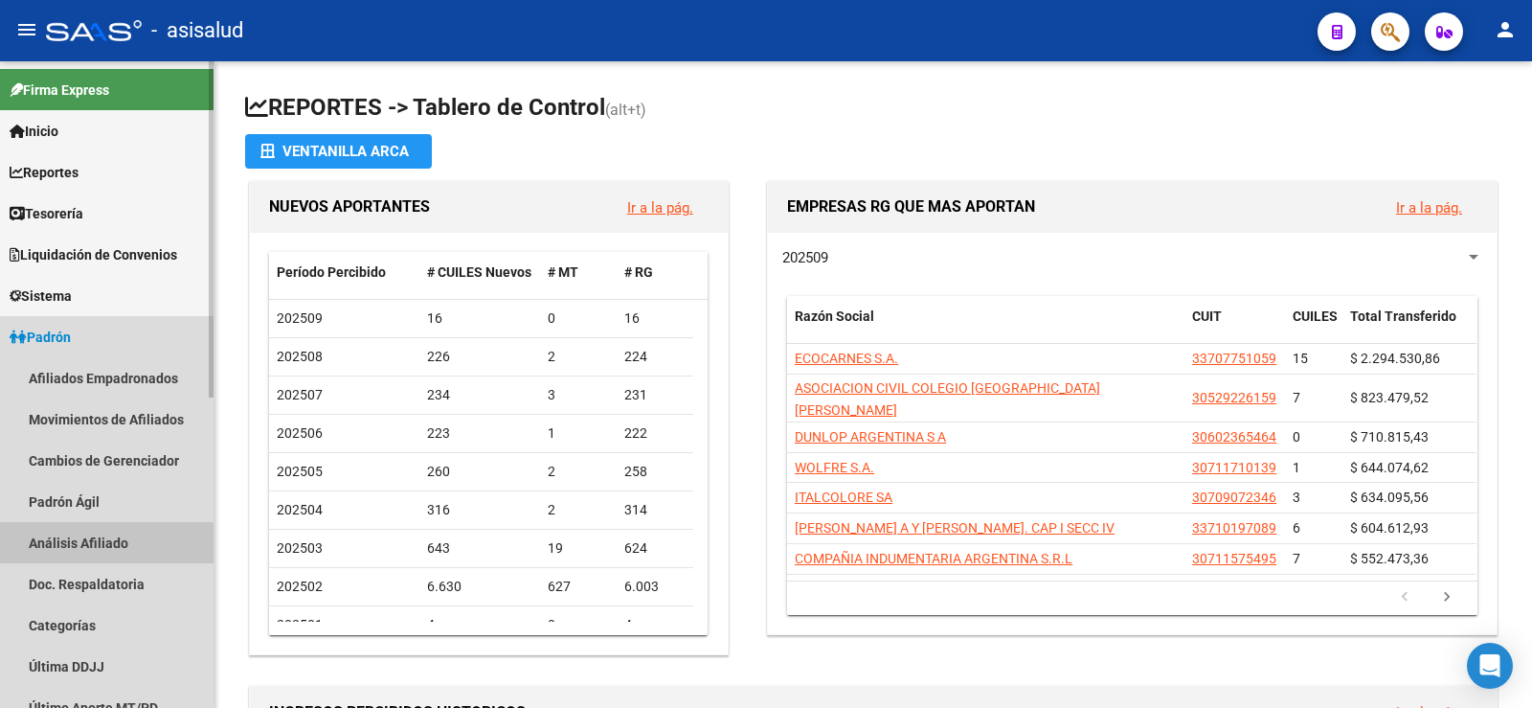
click at [89, 538] on link "Análisis Afiliado" at bounding box center [107, 542] width 214 height 41
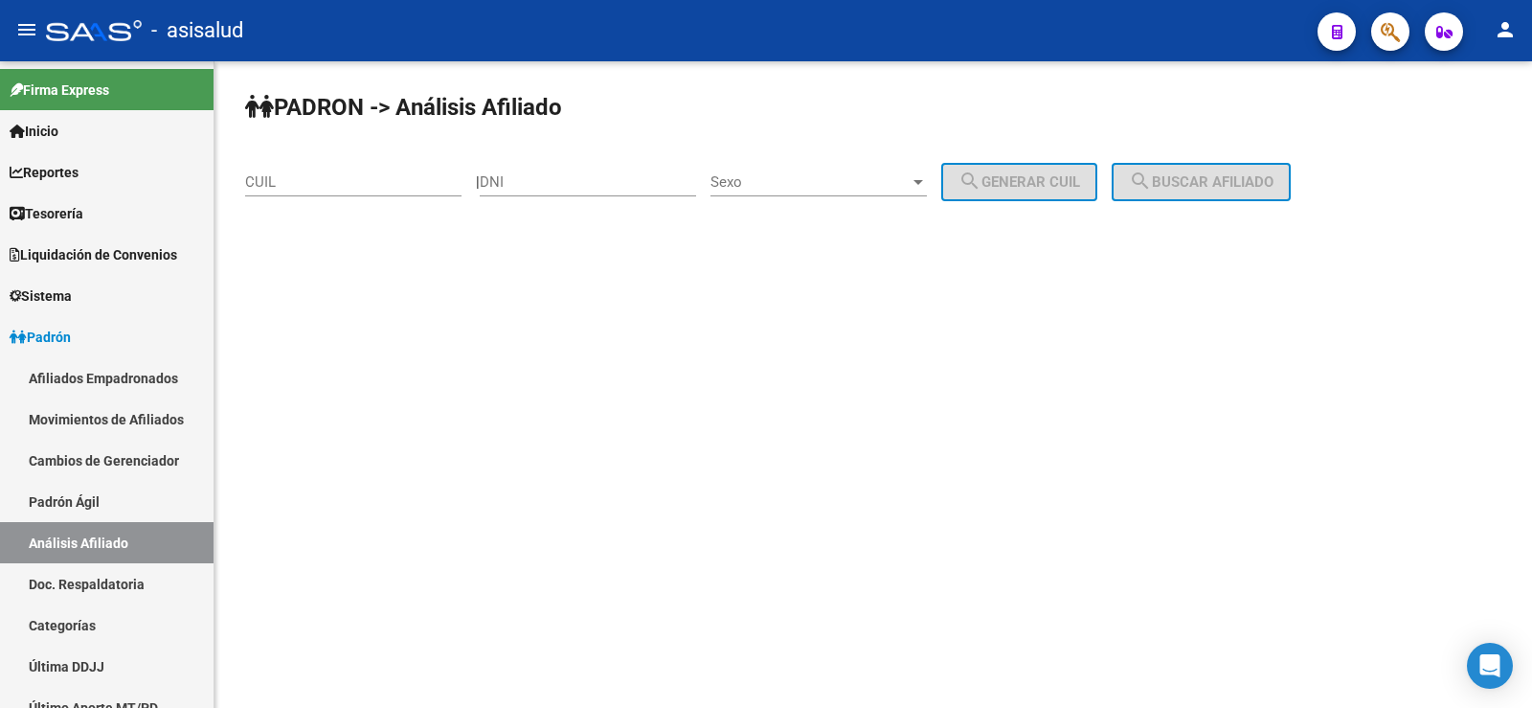
click at [270, 156] on div "CUIL" at bounding box center [353, 175] width 216 height 41
click at [278, 175] on input "CUIL" at bounding box center [353, 181] width 216 height 17
paste input "20-31132087-5"
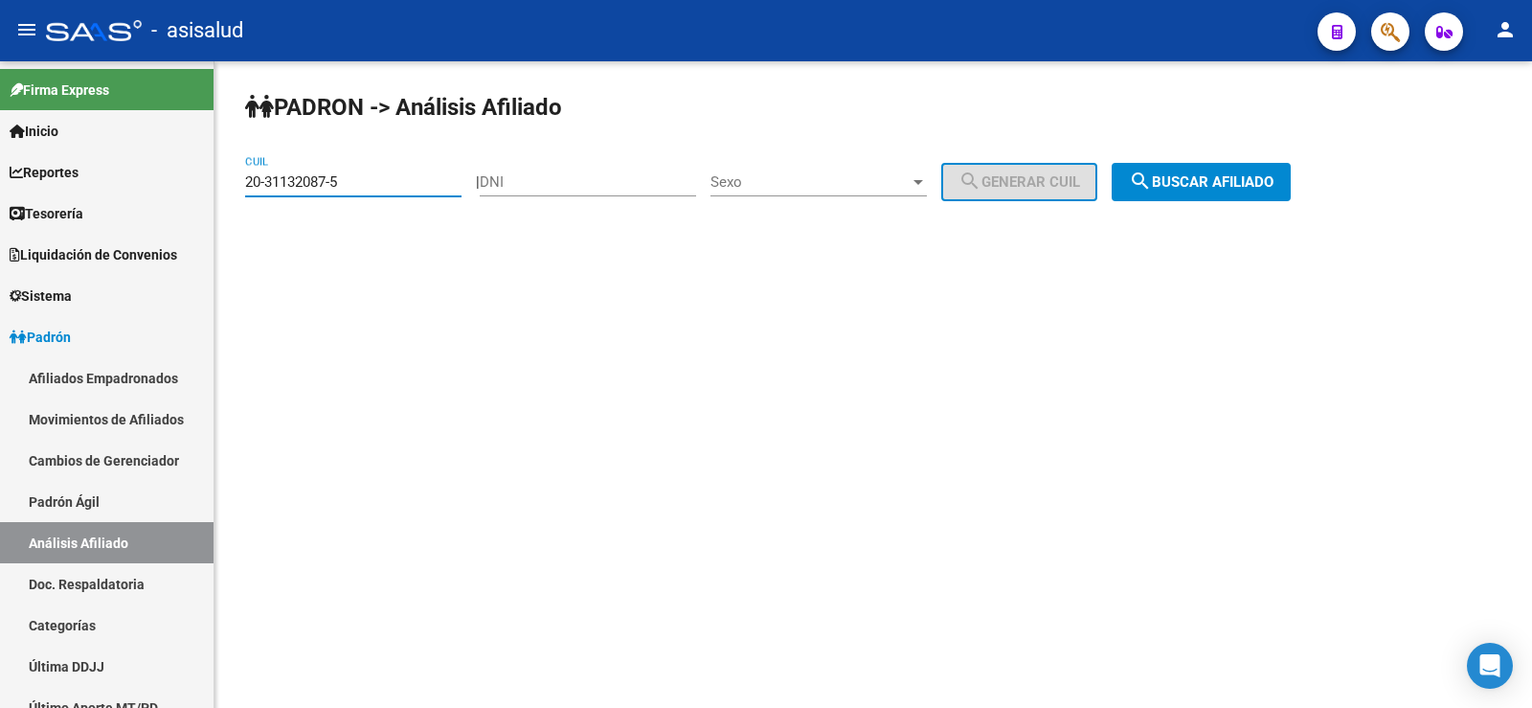
click at [1274, 174] on span "search Buscar afiliado" at bounding box center [1201, 181] width 145 height 17
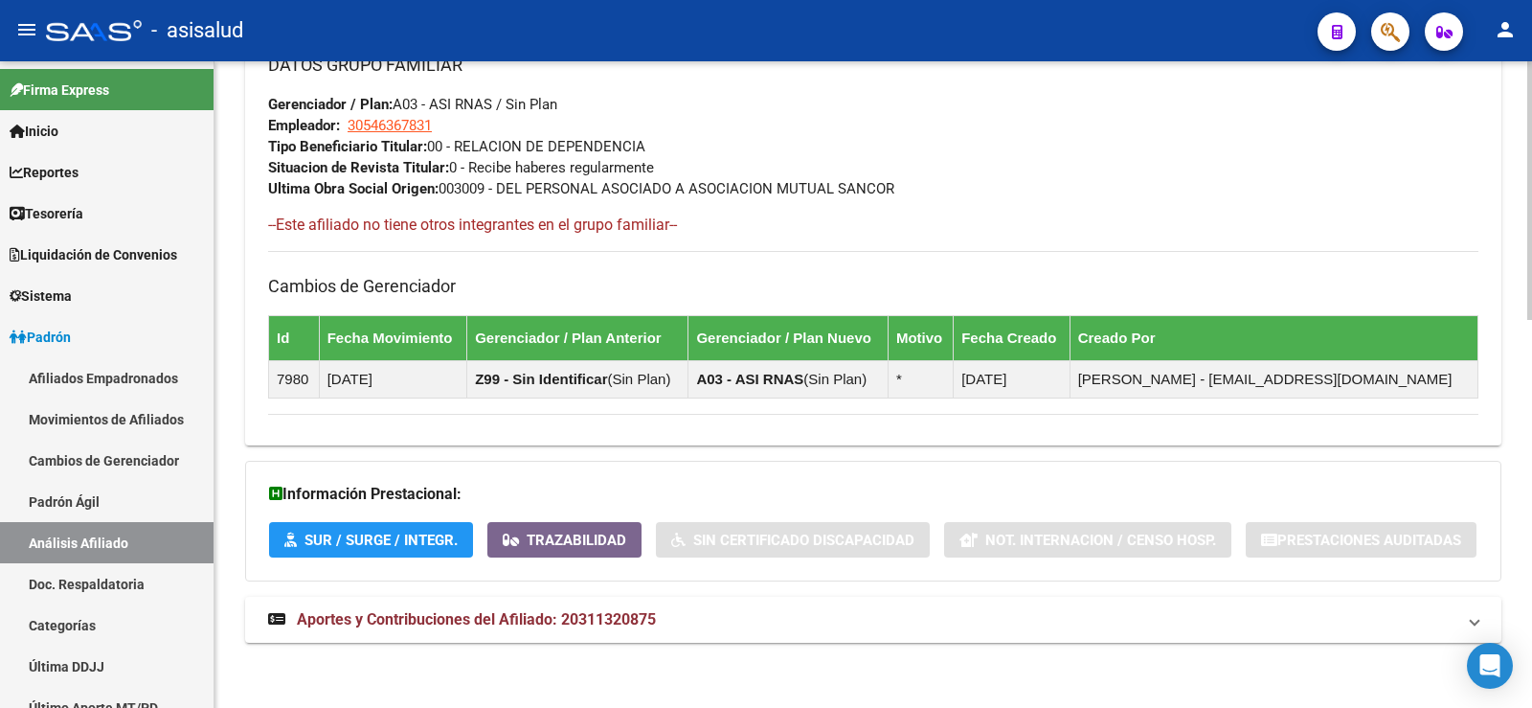
scroll to position [968, 0]
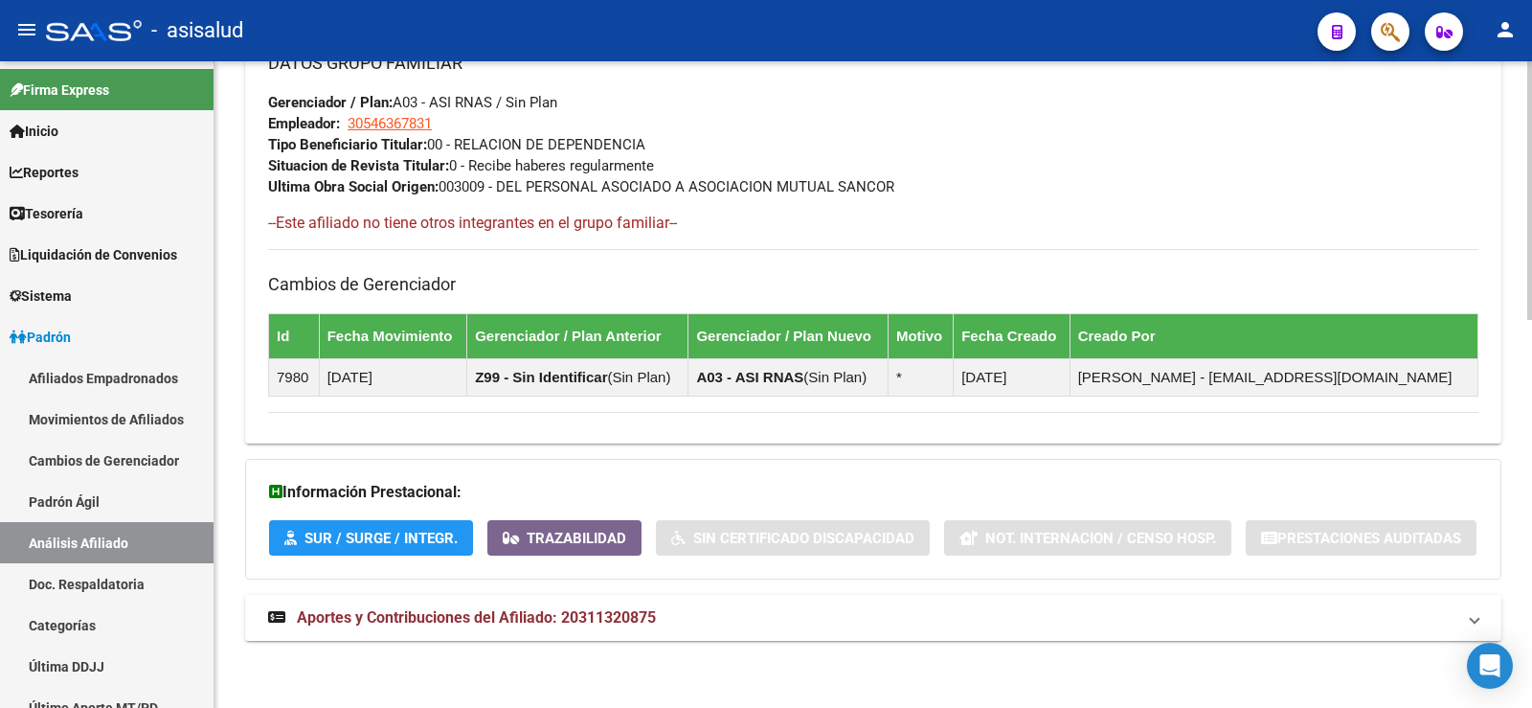
click at [629, 623] on span "Aportes y Contribuciones del Afiliado: 20311320875" at bounding box center [476, 617] width 359 height 18
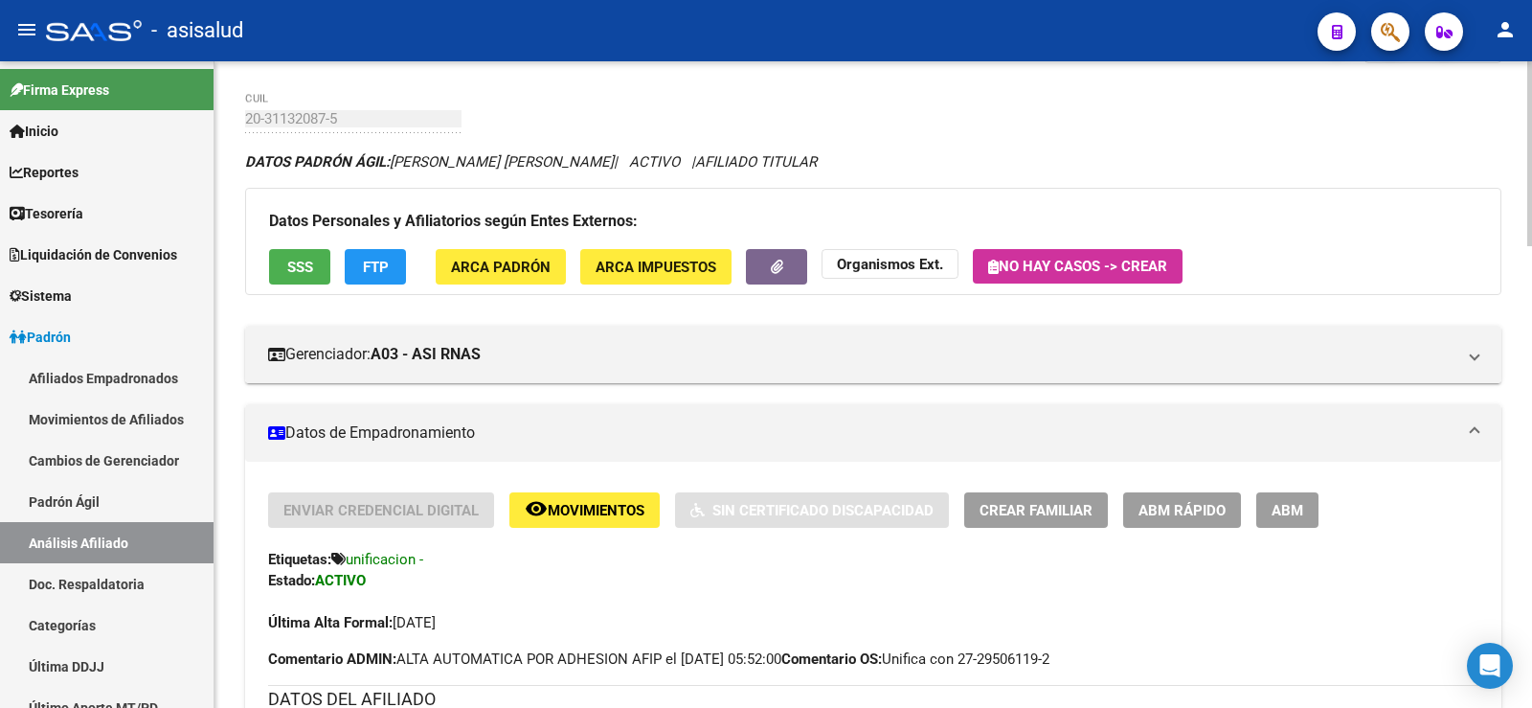
scroll to position [0, 0]
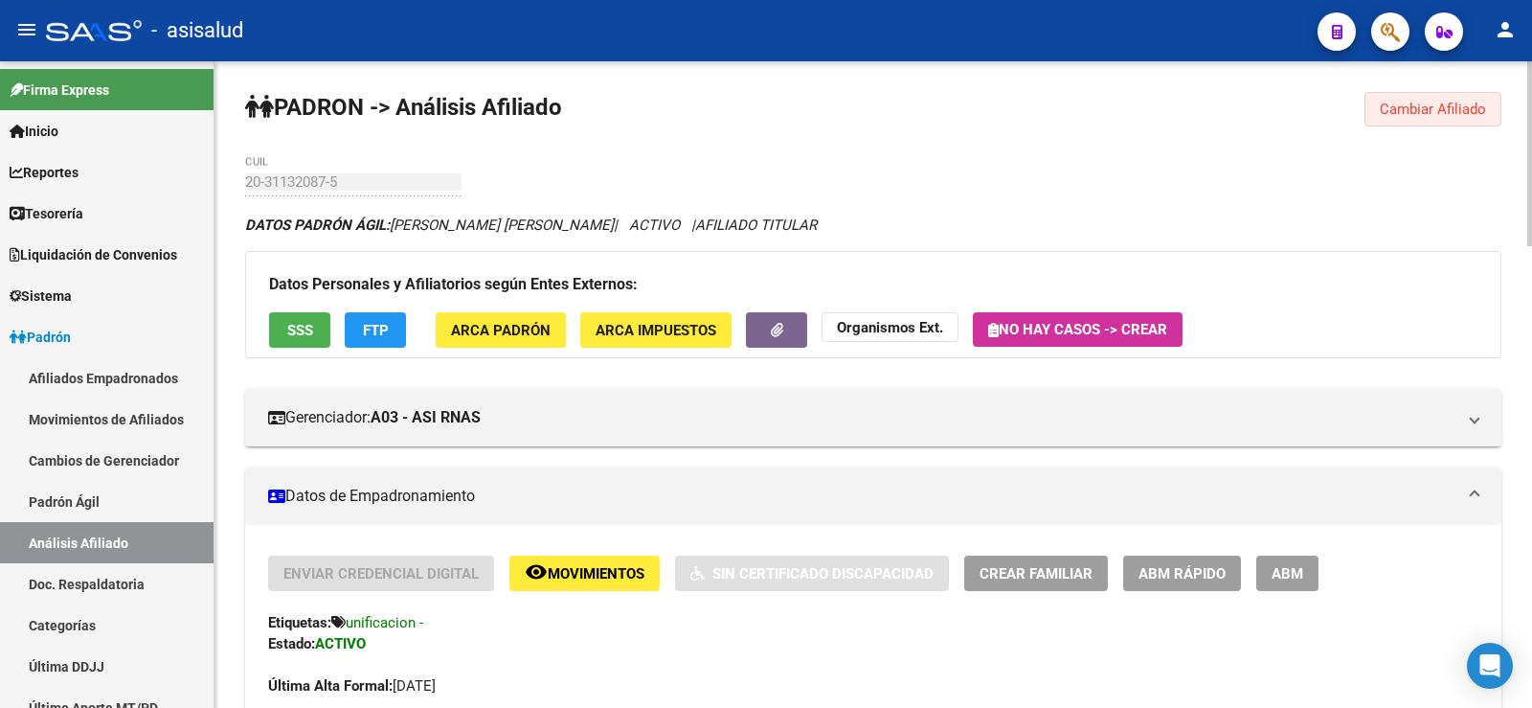
click at [1410, 94] on button "Cambiar Afiliado" at bounding box center [1433, 109] width 137 height 34
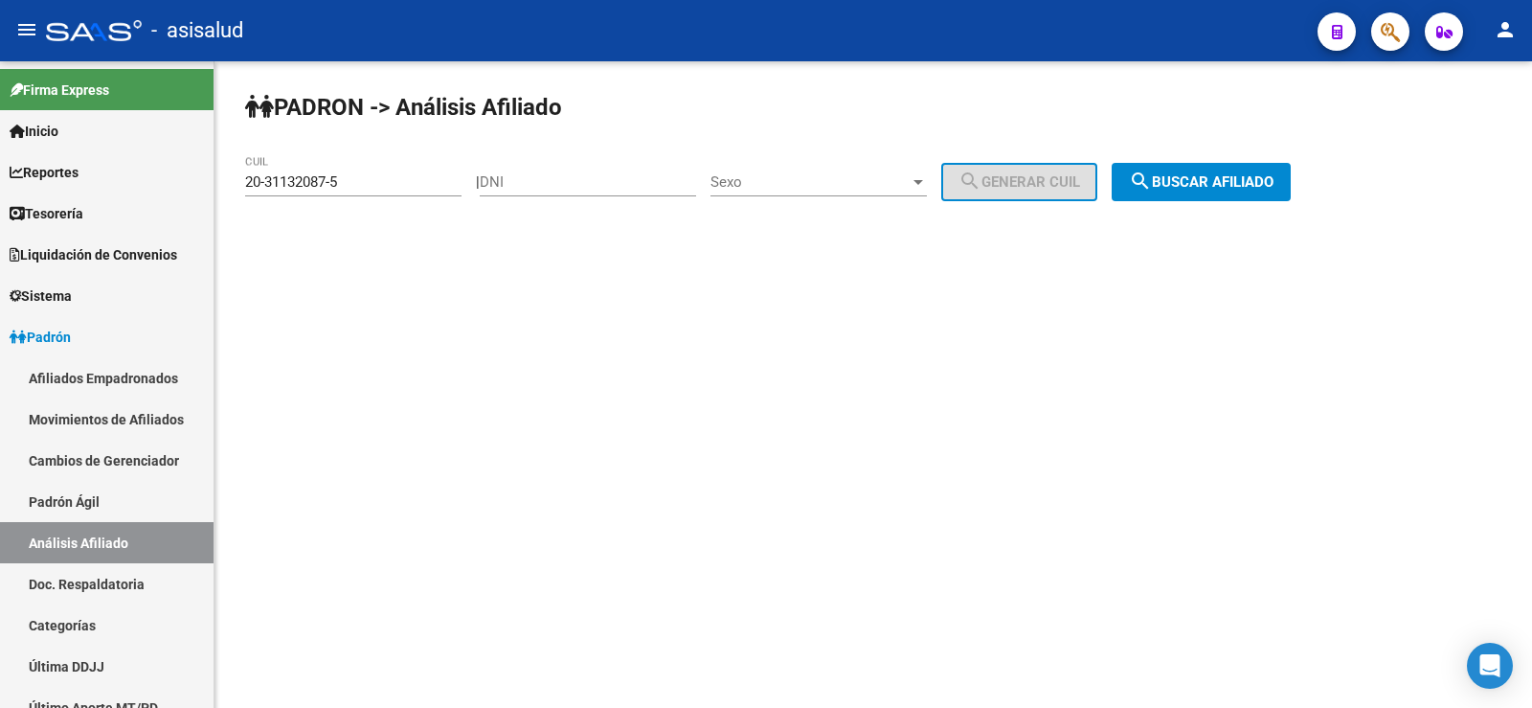
drag, startPoint x: 370, startPoint y: 191, endPoint x: 223, endPoint y: 185, distance: 146.7
click at [223, 185] on div "PADRON -> Análisis Afiliado 20-31132087-5 CUIL | DNI Sexo Sexo search Generar C…" at bounding box center [874, 161] width 1318 height 201
click at [389, 177] on input "20-31132087-5" at bounding box center [353, 181] width 216 height 17
drag, startPoint x: 359, startPoint y: 179, endPoint x: 236, endPoint y: 177, distance: 123.6
click at [236, 177] on div "PADRON -> Análisis Afiliado 20-31132087-5 CUIL | DNI Sexo Sexo search Generar C…" at bounding box center [874, 161] width 1318 height 201
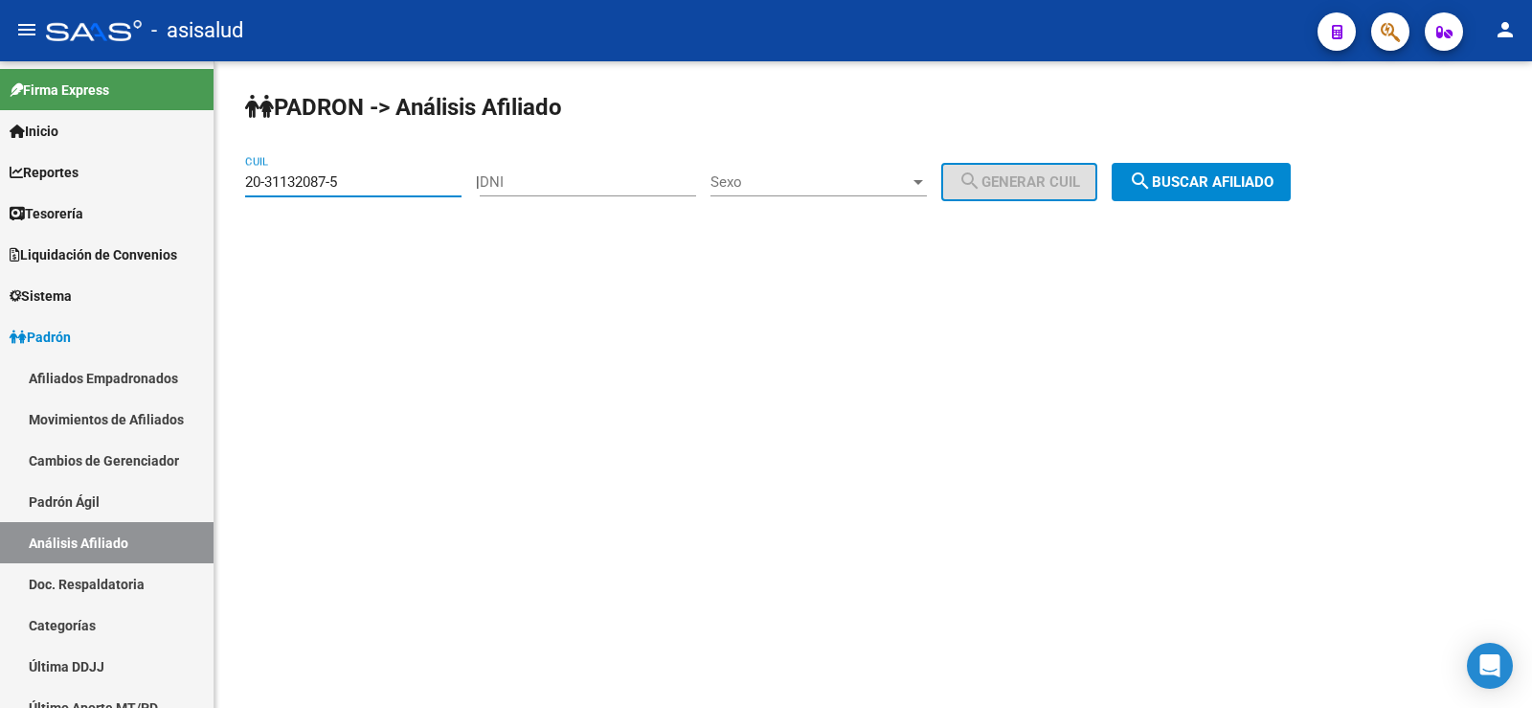
paste input "7-29506119-2"
click at [1181, 174] on span "search Buscar afiliado" at bounding box center [1201, 181] width 145 height 17
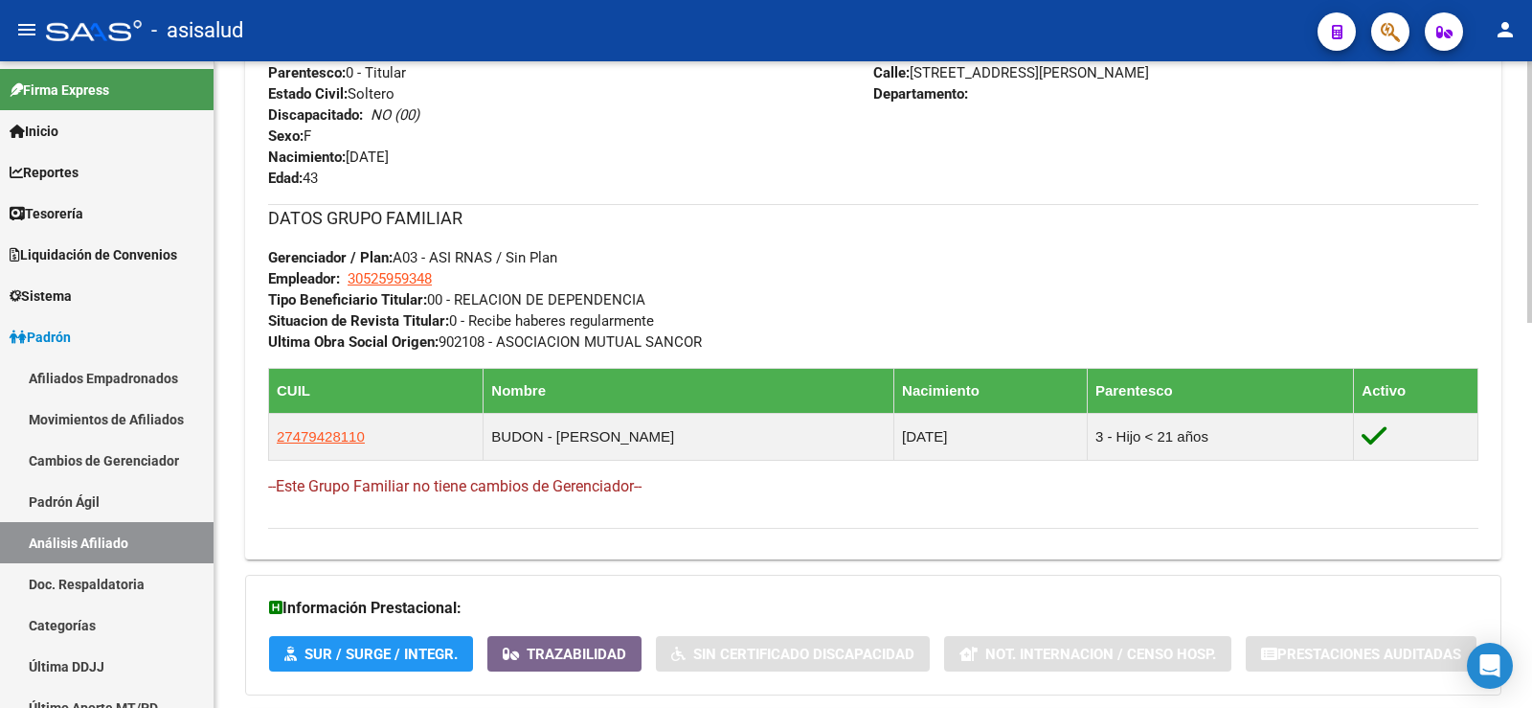
scroll to position [950, 0]
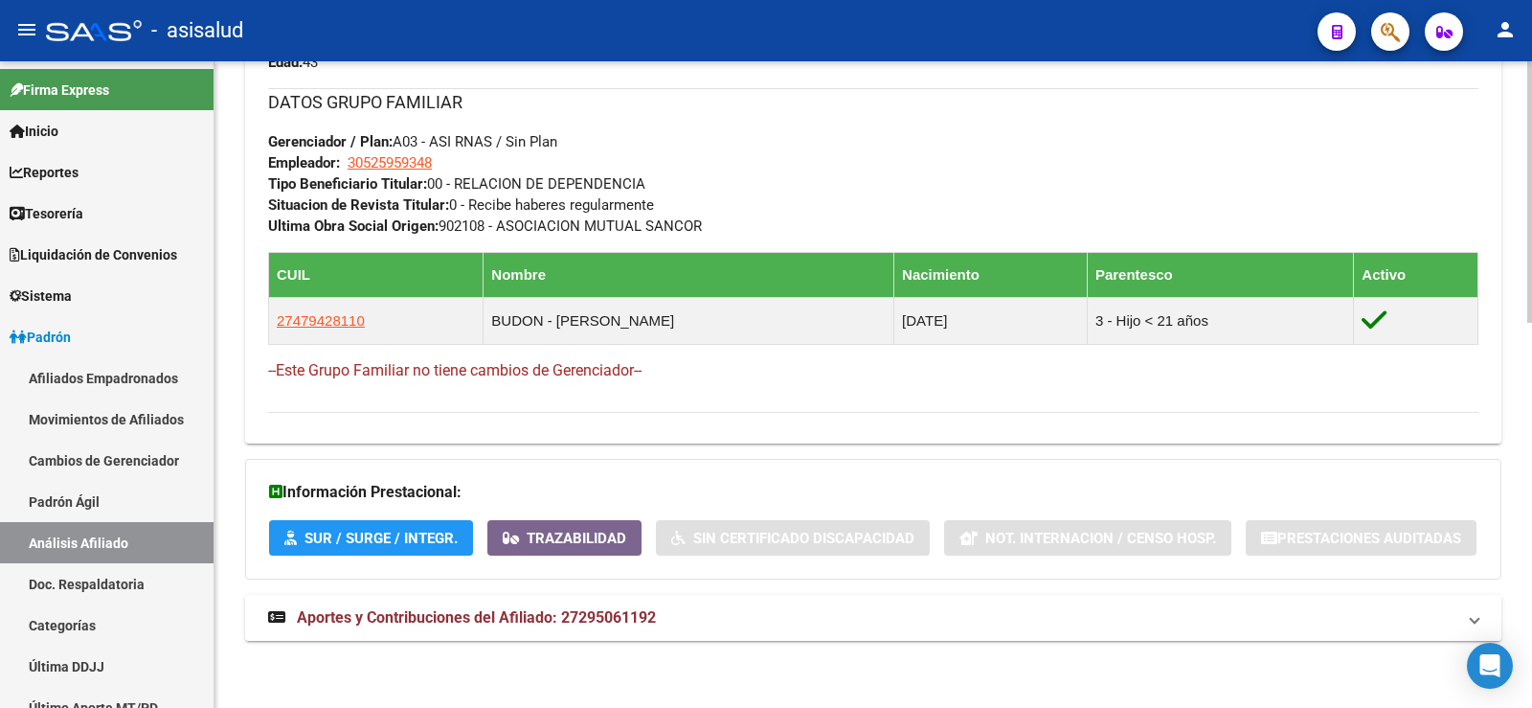
click at [644, 608] on span "Aportes y Contribuciones del Afiliado: 27295061192" at bounding box center [476, 617] width 359 height 18
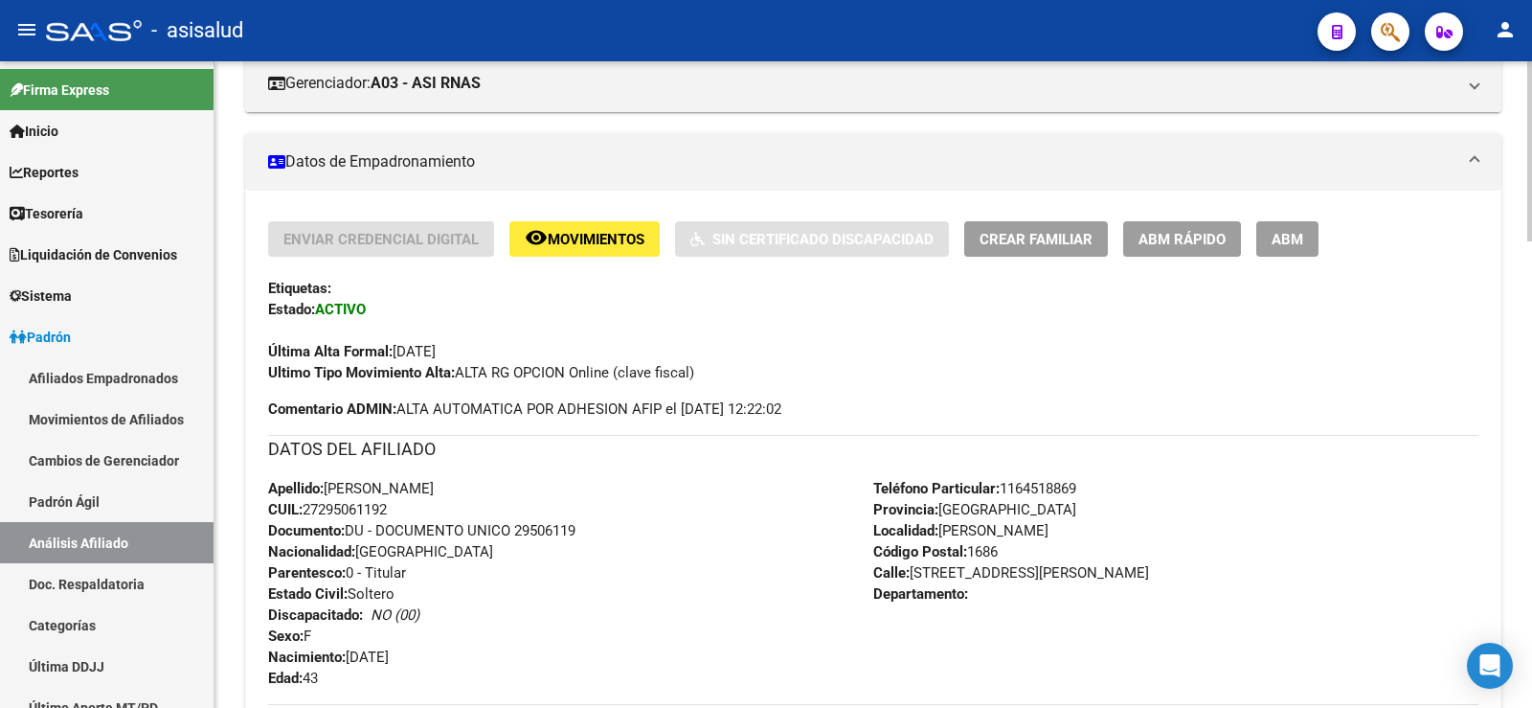
scroll to position [0, 0]
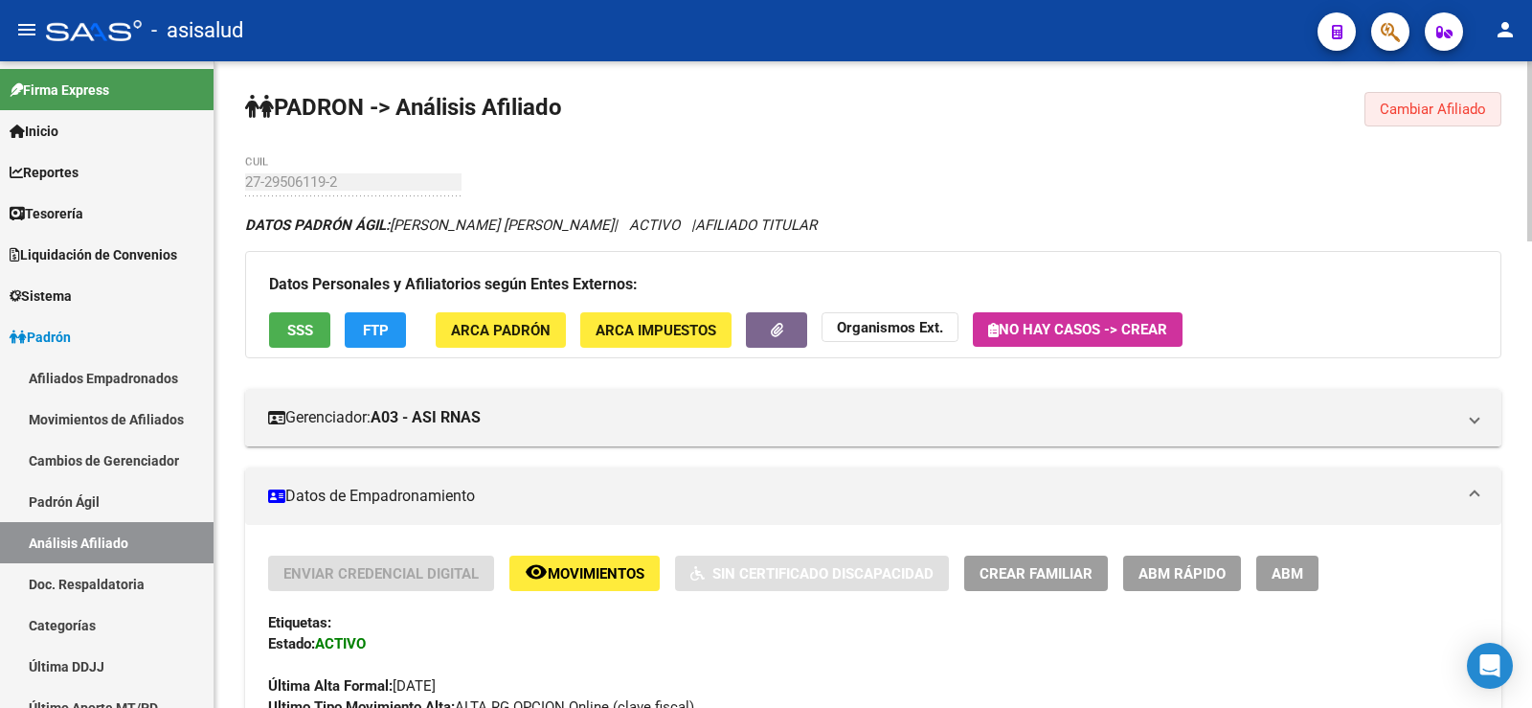
click at [1433, 103] on span "Cambiar Afiliado" at bounding box center [1433, 109] width 106 height 17
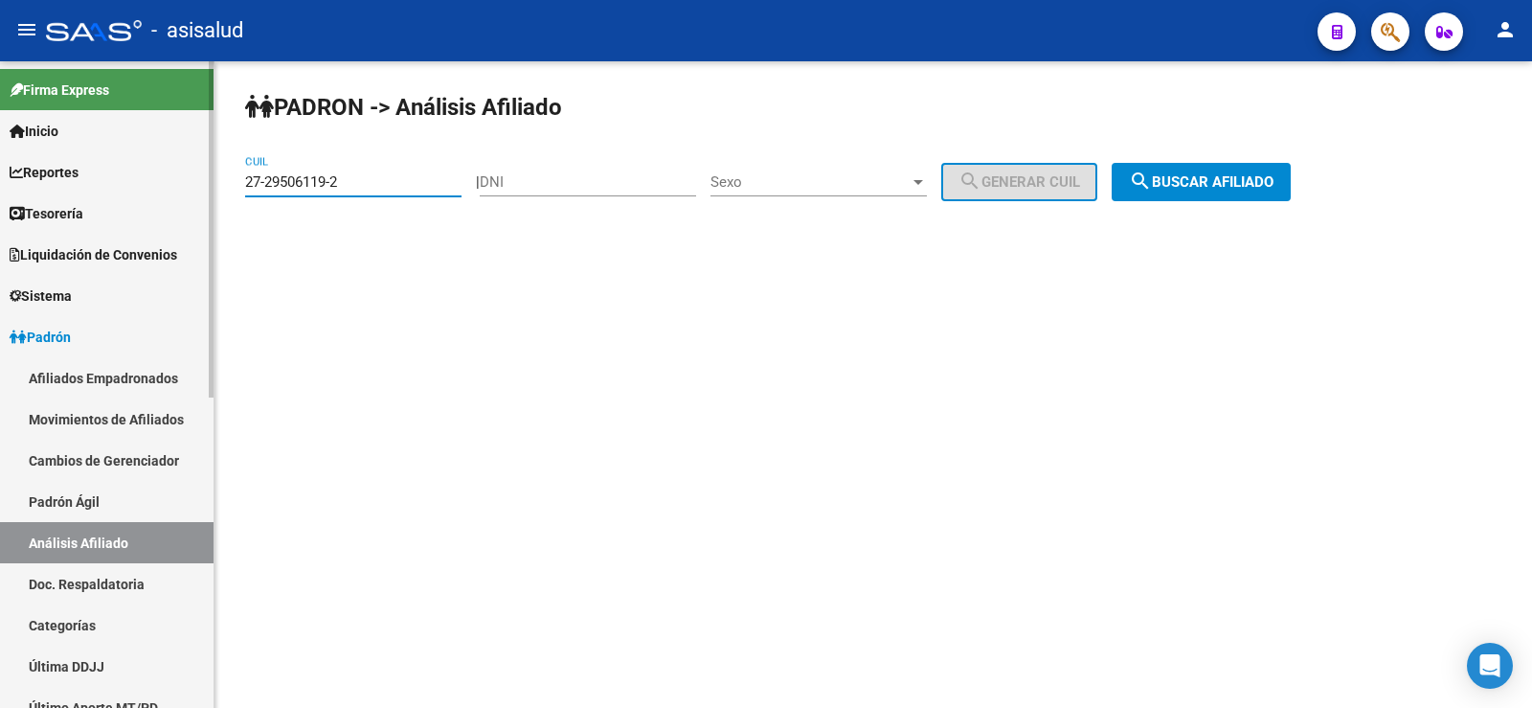
drag, startPoint x: 386, startPoint y: 183, endPoint x: 202, endPoint y: 178, distance: 184.0
click at [202, 178] on mat-sidenav-container "Firma Express Inicio Instructivos Contacto OS Reportes Tablero de Control Ingre…" at bounding box center [766, 384] width 1532 height 646
paste input "0-31132087-5"
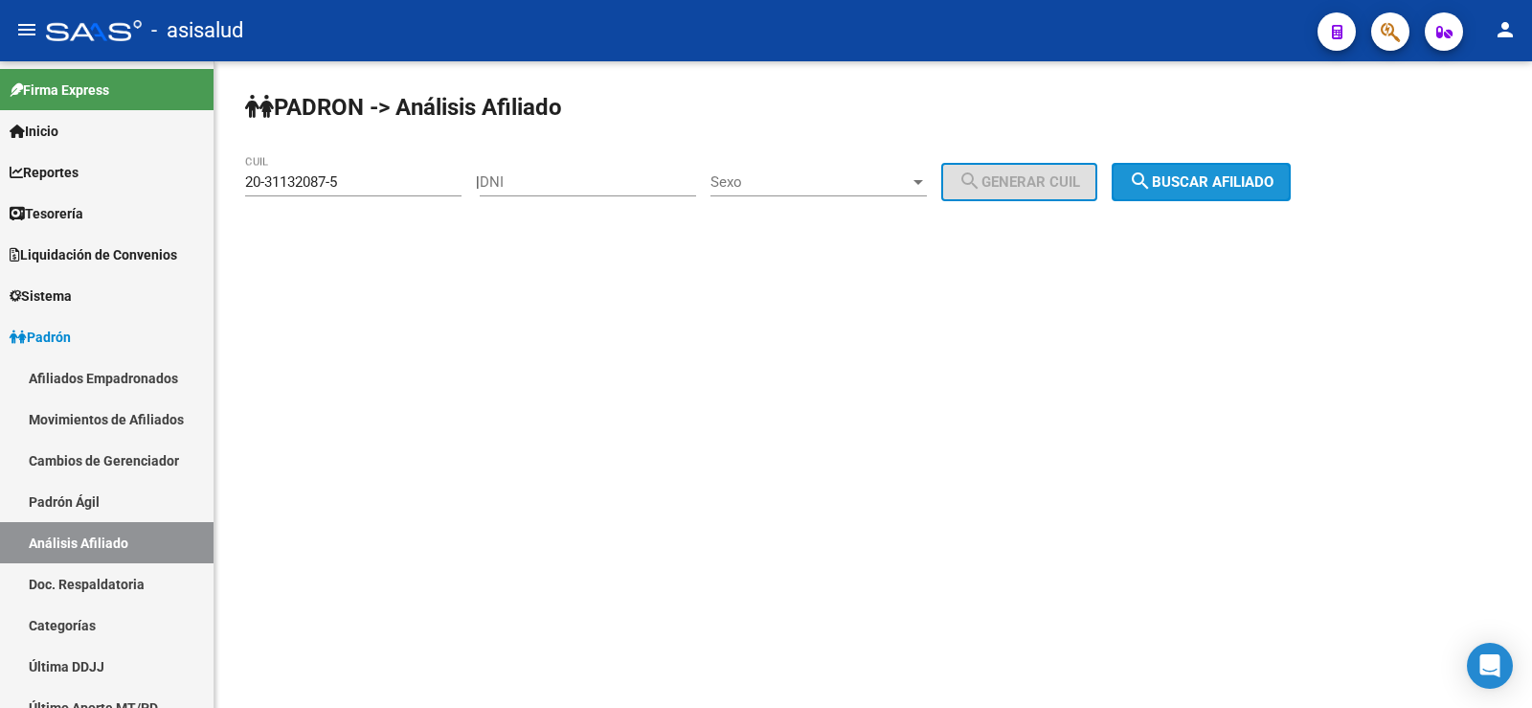
click at [1152, 182] on mat-icon "search" at bounding box center [1140, 181] width 23 height 23
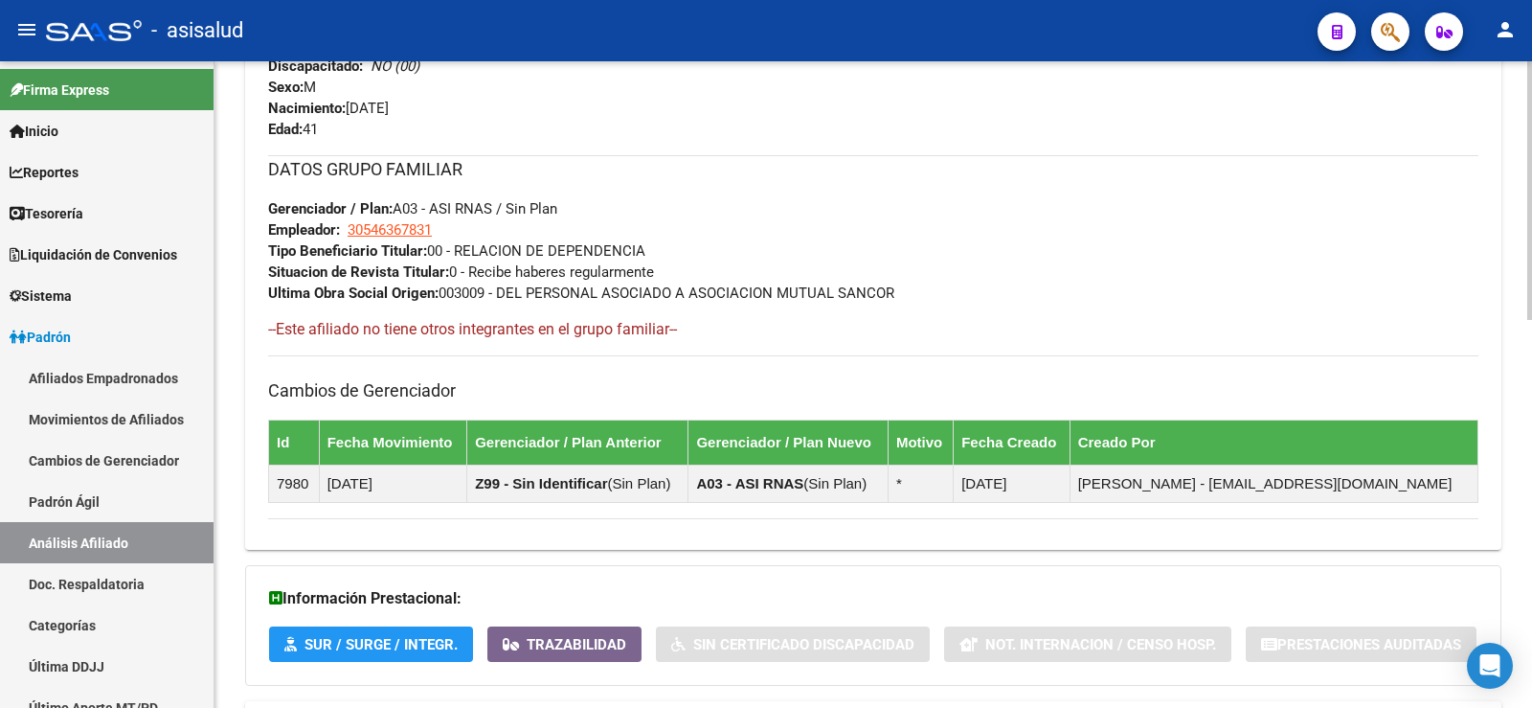
scroll to position [968, 0]
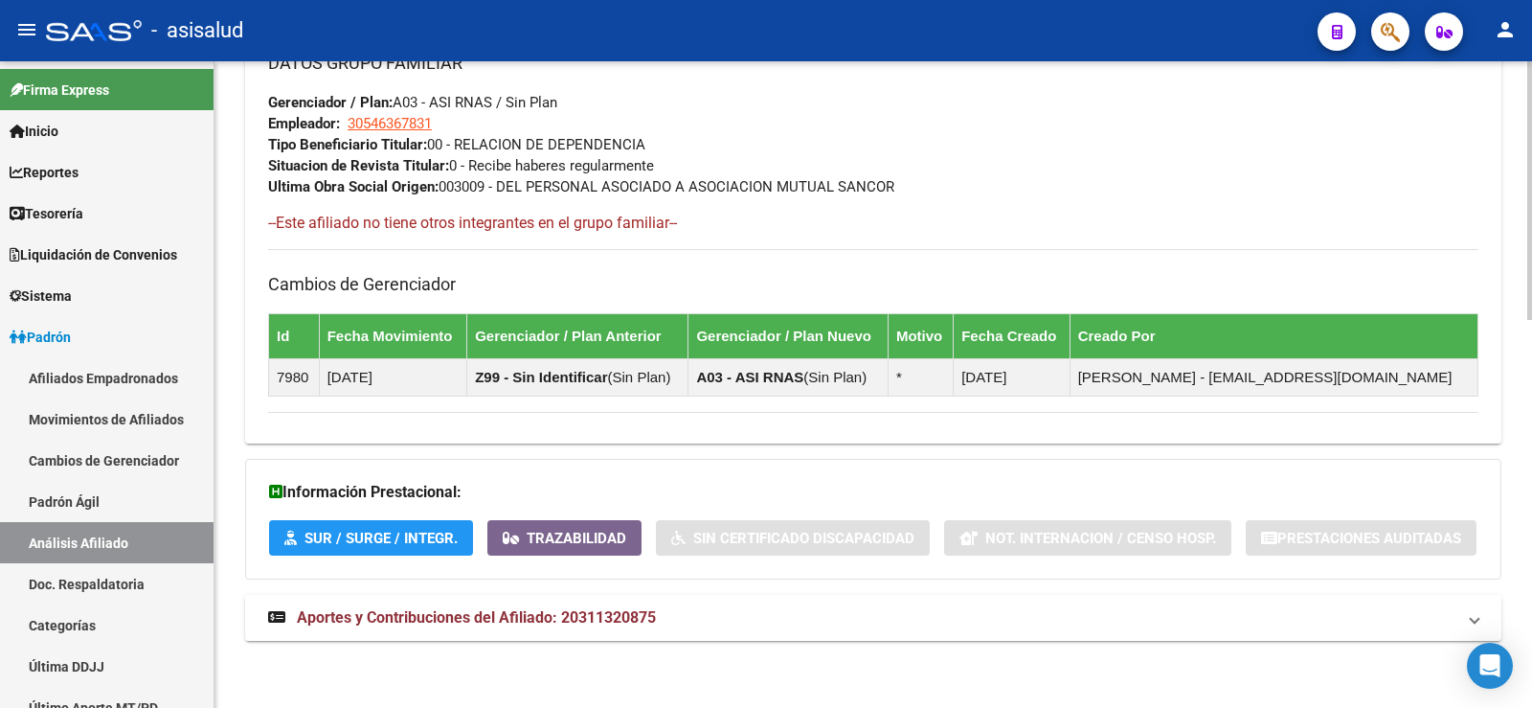
click at [618, 624] on span "Aportes y Contribuciones del Afiliado: 20311320875" at bounding box center [476, 617] width 359 height 18
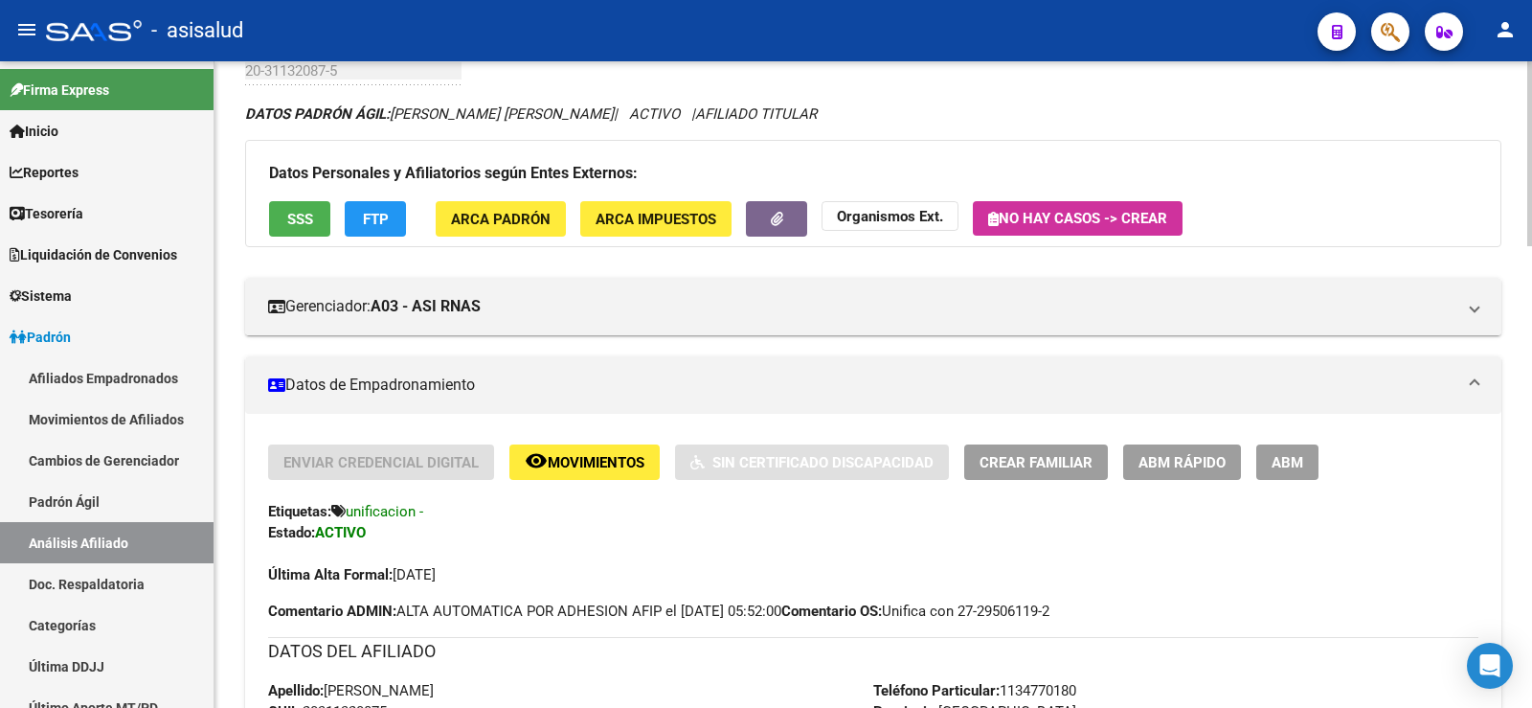
scroll to position [0, 0]
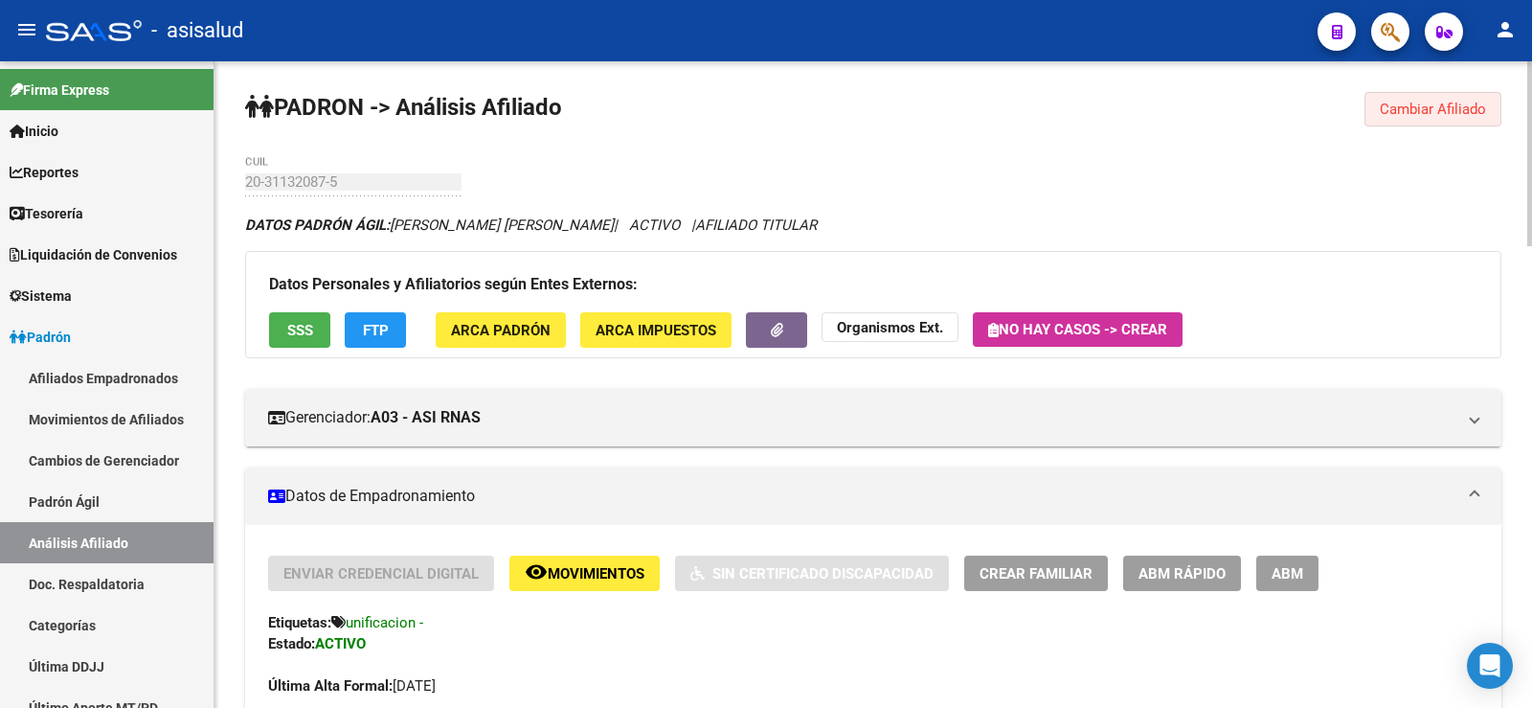
click at [1435, 107] on span "Cambiar Afiliado" at bounding box center [1433, 109] width 106 height 17
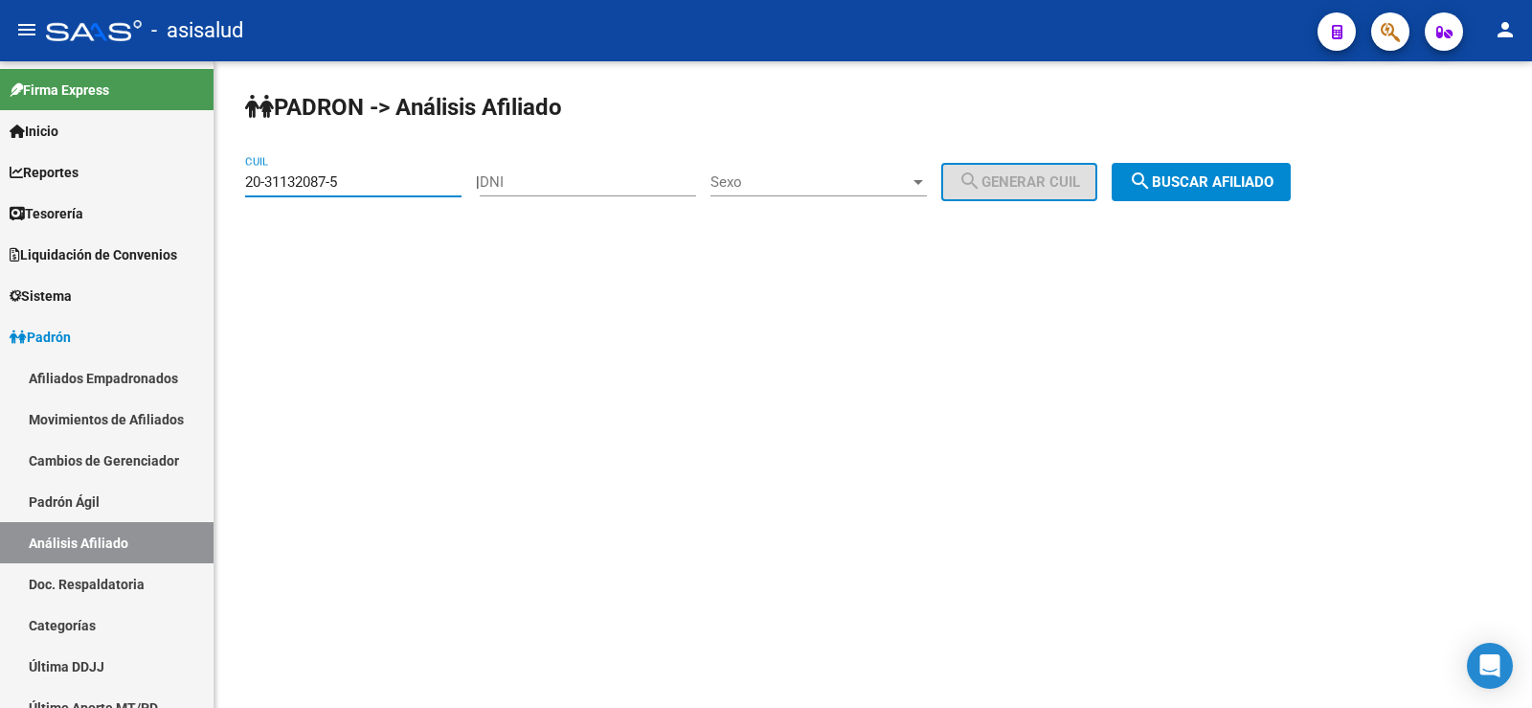
drag, startPoint x: 349, startPoint y: 184, endPoint x: 243, endPoint y: 183, distance: 105.4
click at [243, 183] on div "PADRON -> Análisis Afiliado 20-31132087-5 CUIL | DNI Sexo Sexo search Generar C…" at bounding box center [874, 161] width 1318 height 201
paste input "7-29506119-2"
type input "27-29506119-2"
click at [1216, 174] on span "search Buscar afiliado" at bounding box center [1201, 181] width 145 height 17
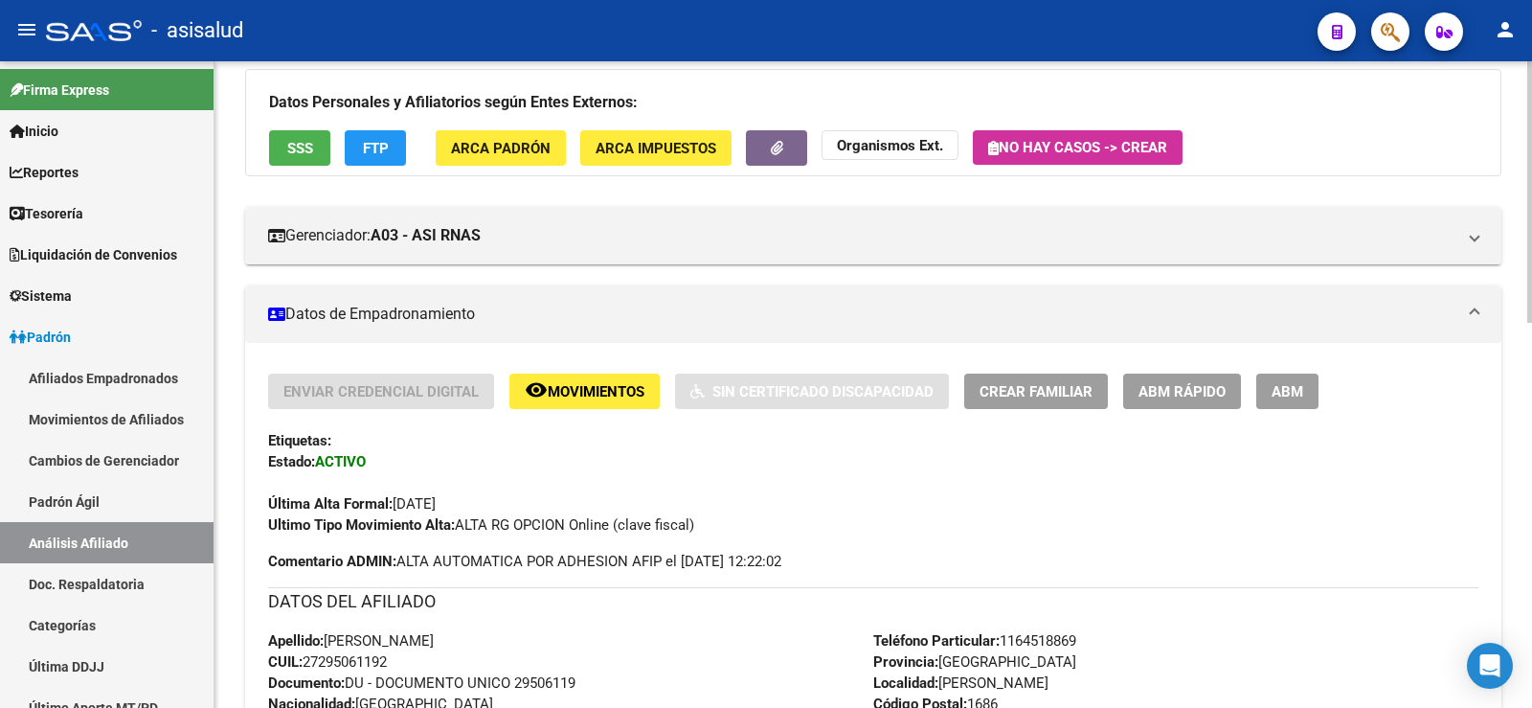
scroll to position [383, 0]
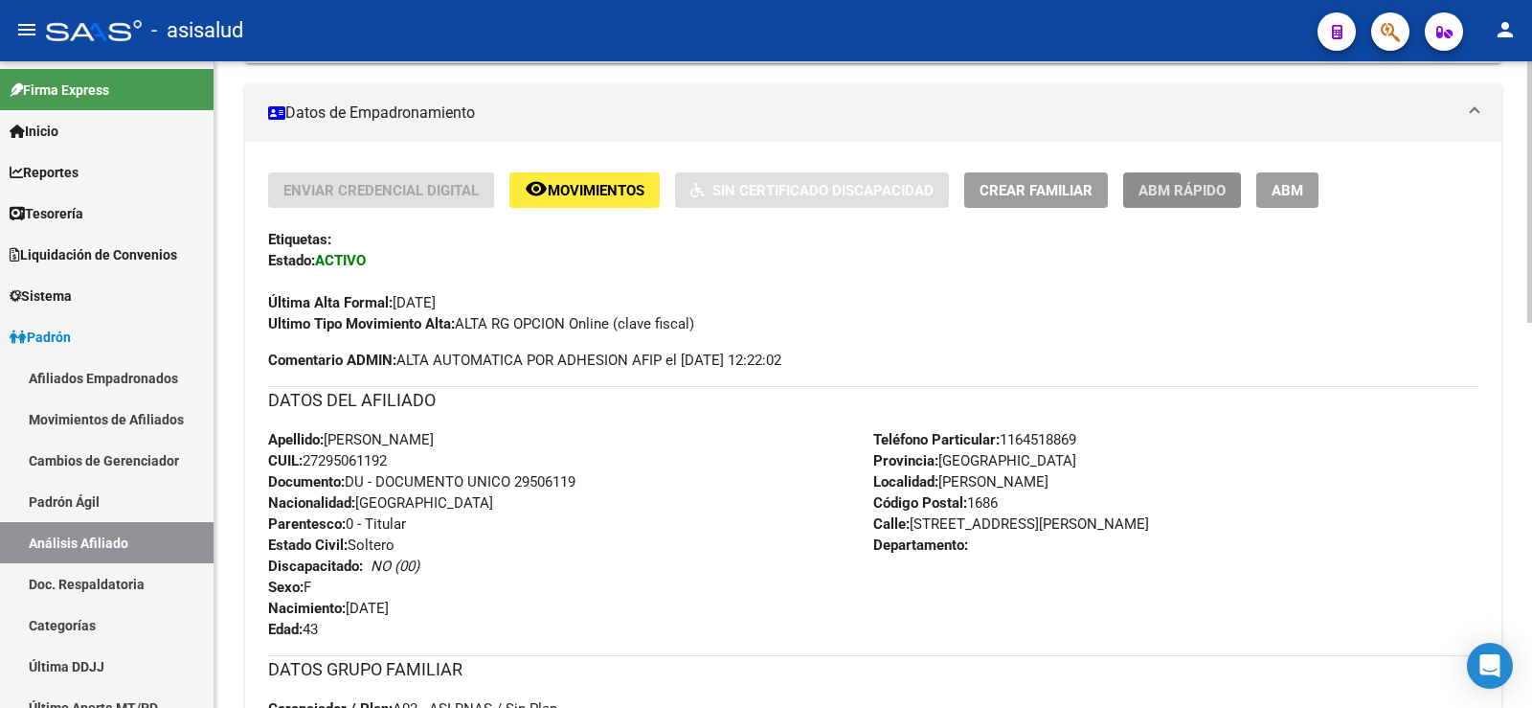
click at [1168, 198] on span "ABM Rápido" at bounding box center [1182, 190] width 87 height 17
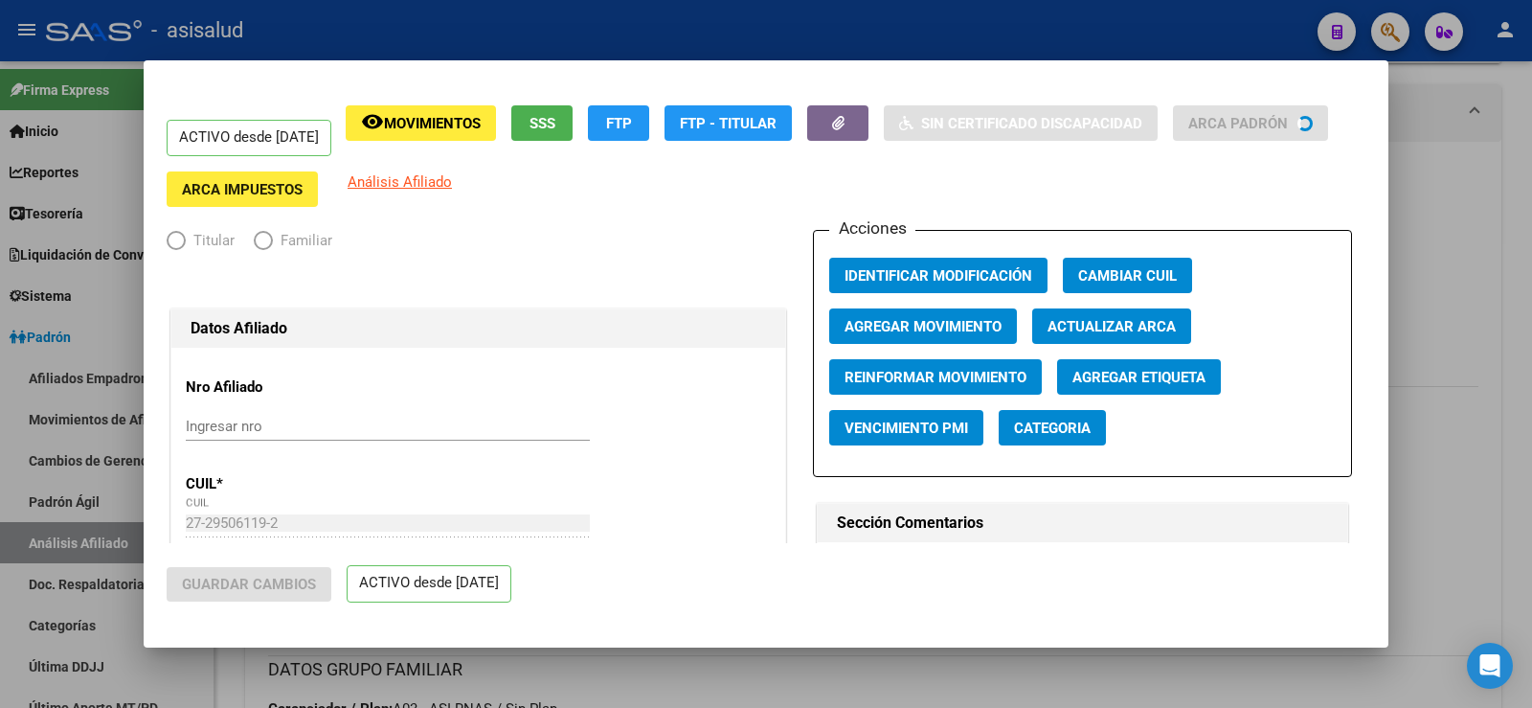
radio input "true"
type input "30-52595934-8"
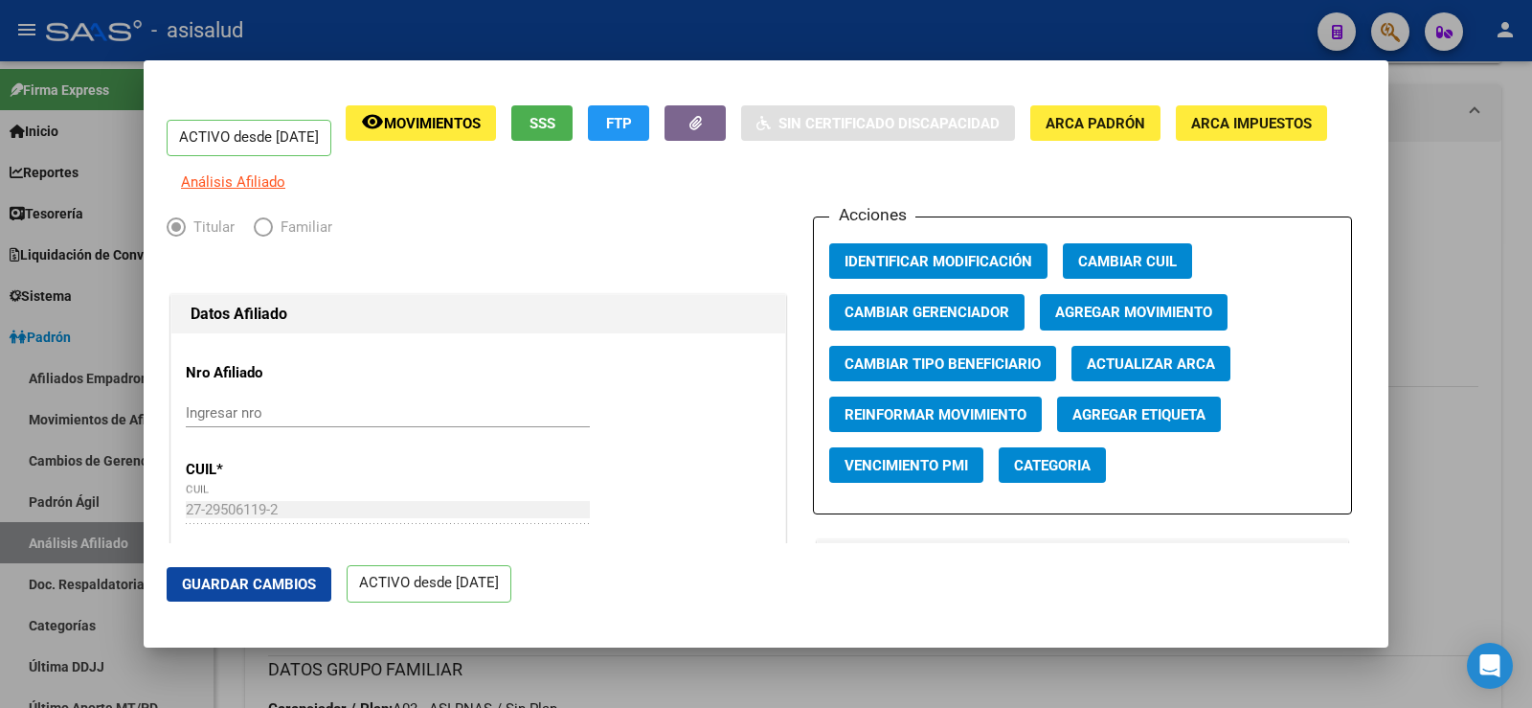
click at [1107, 316] on button "Agregar Movimiento" at bounding box center [1134, 311] width 188 height 35
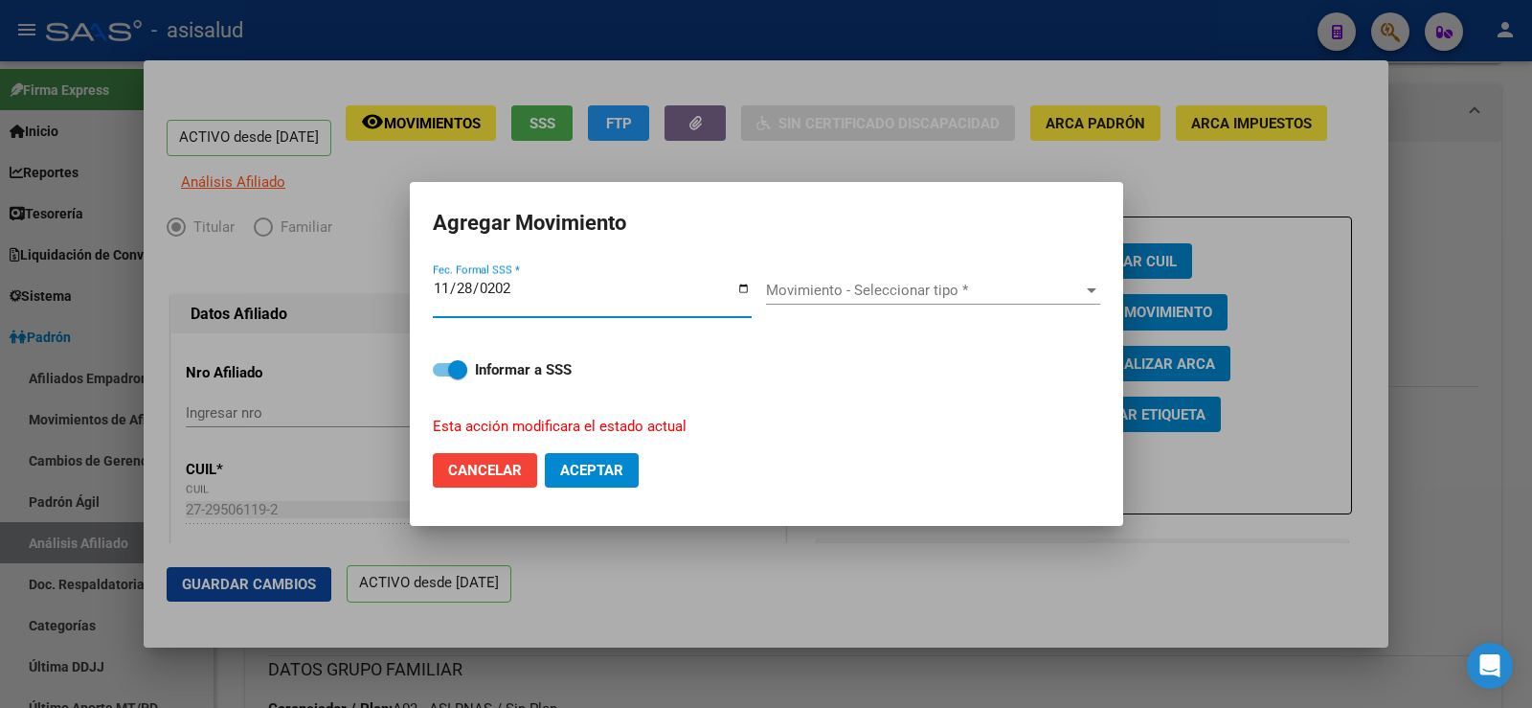
type input "2025-11-28"
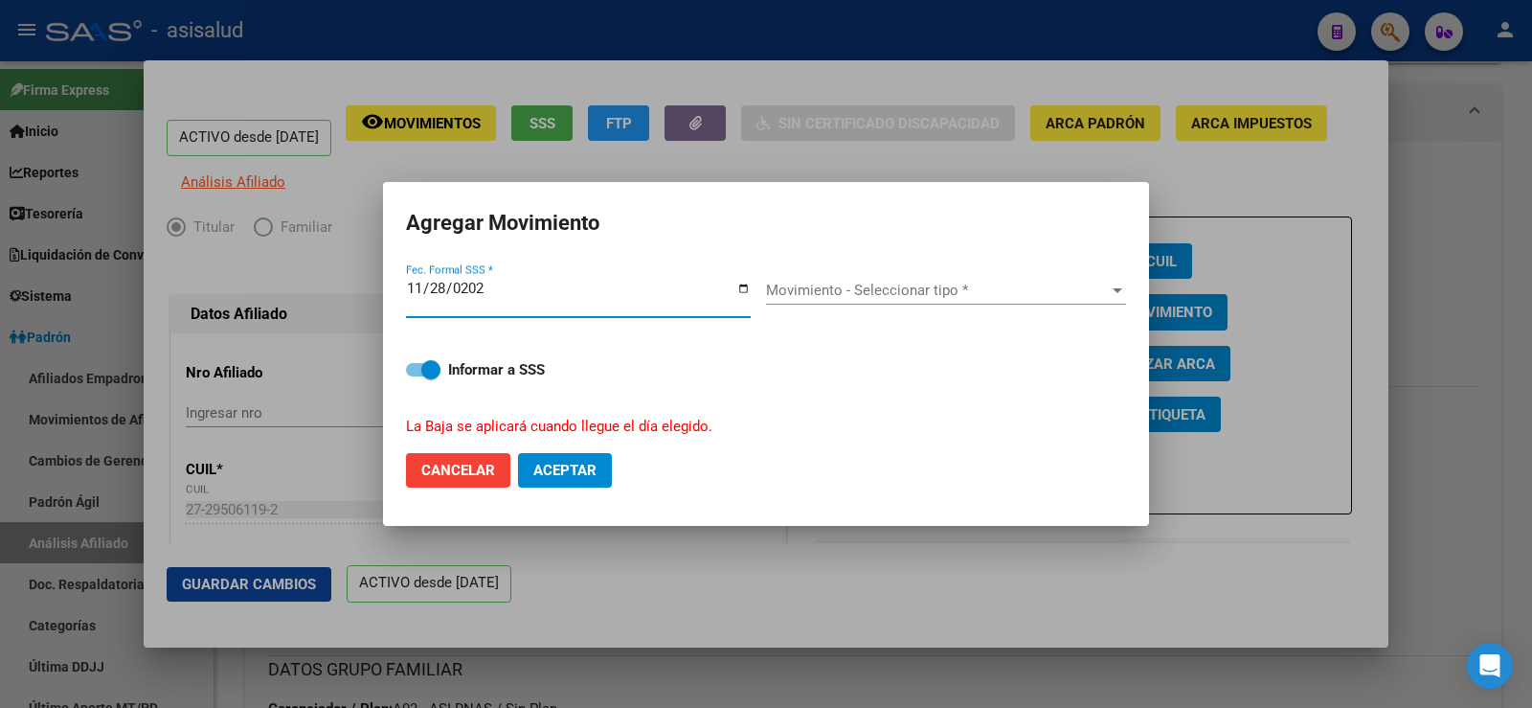
click at [1009, 302] on div "Movimiento - Seleccionar tipo * Movimiento - Seleccionar tipo *" at bounding box center [946, 290] width 360 height 29
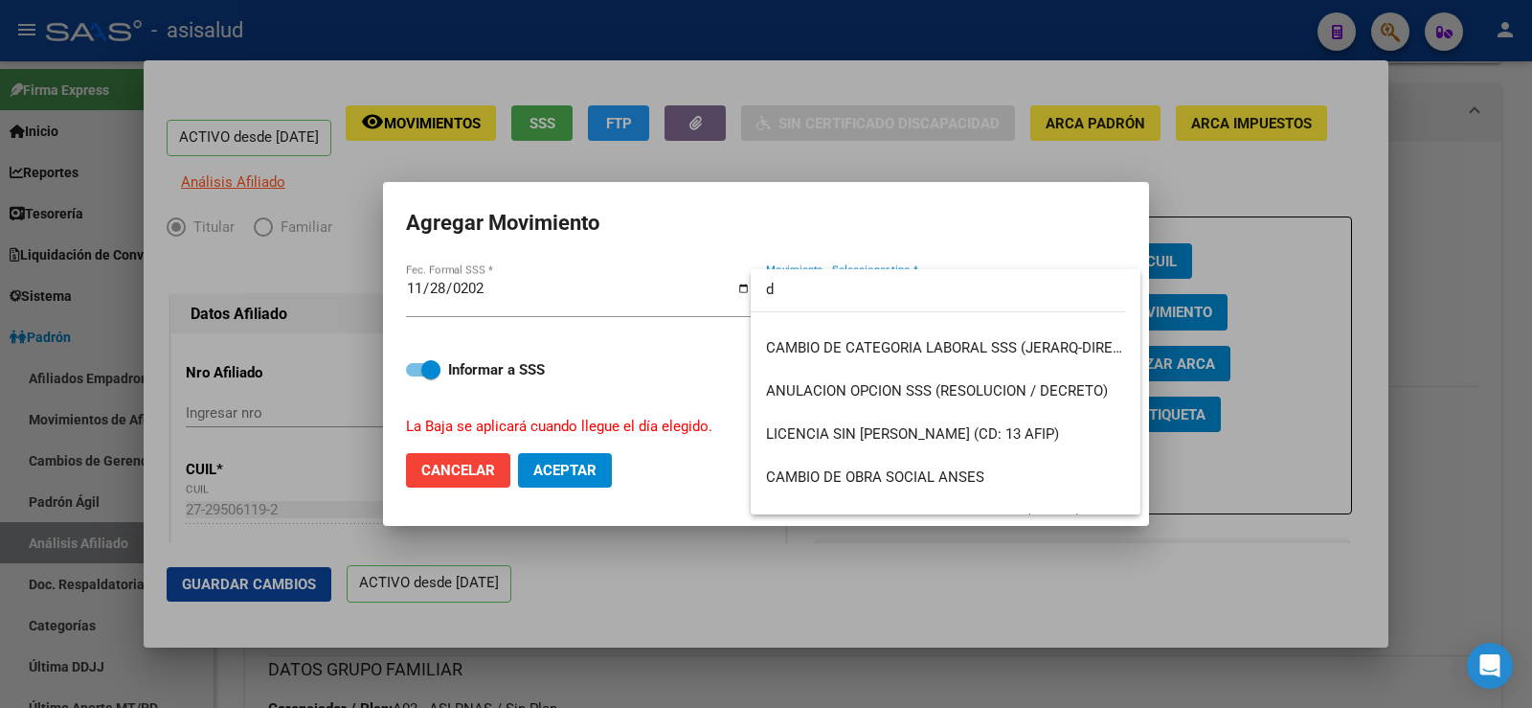
scroll to position [0, 0]
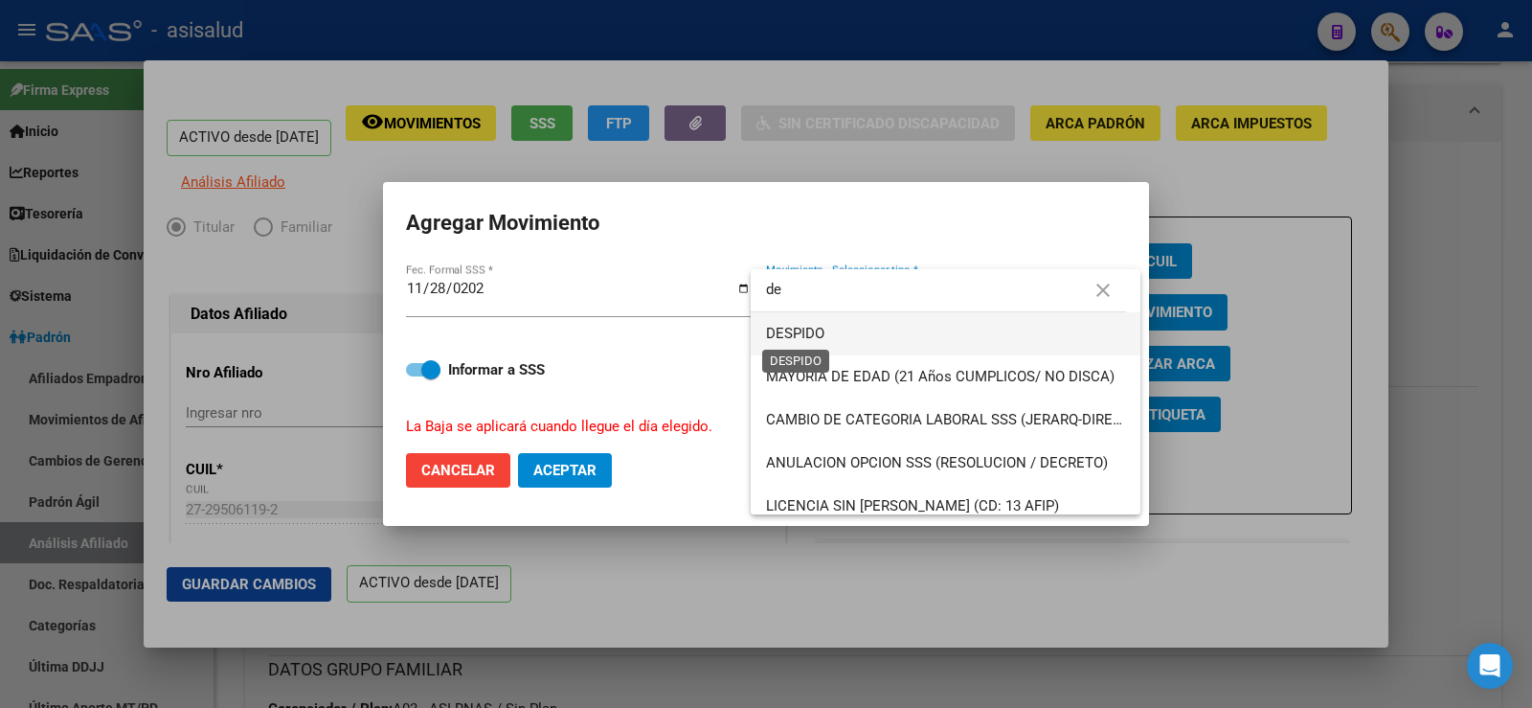
type input "de"
click at [805, 325] on span "DESPIDO" at bounding box center [795, 333] width 58 height 17
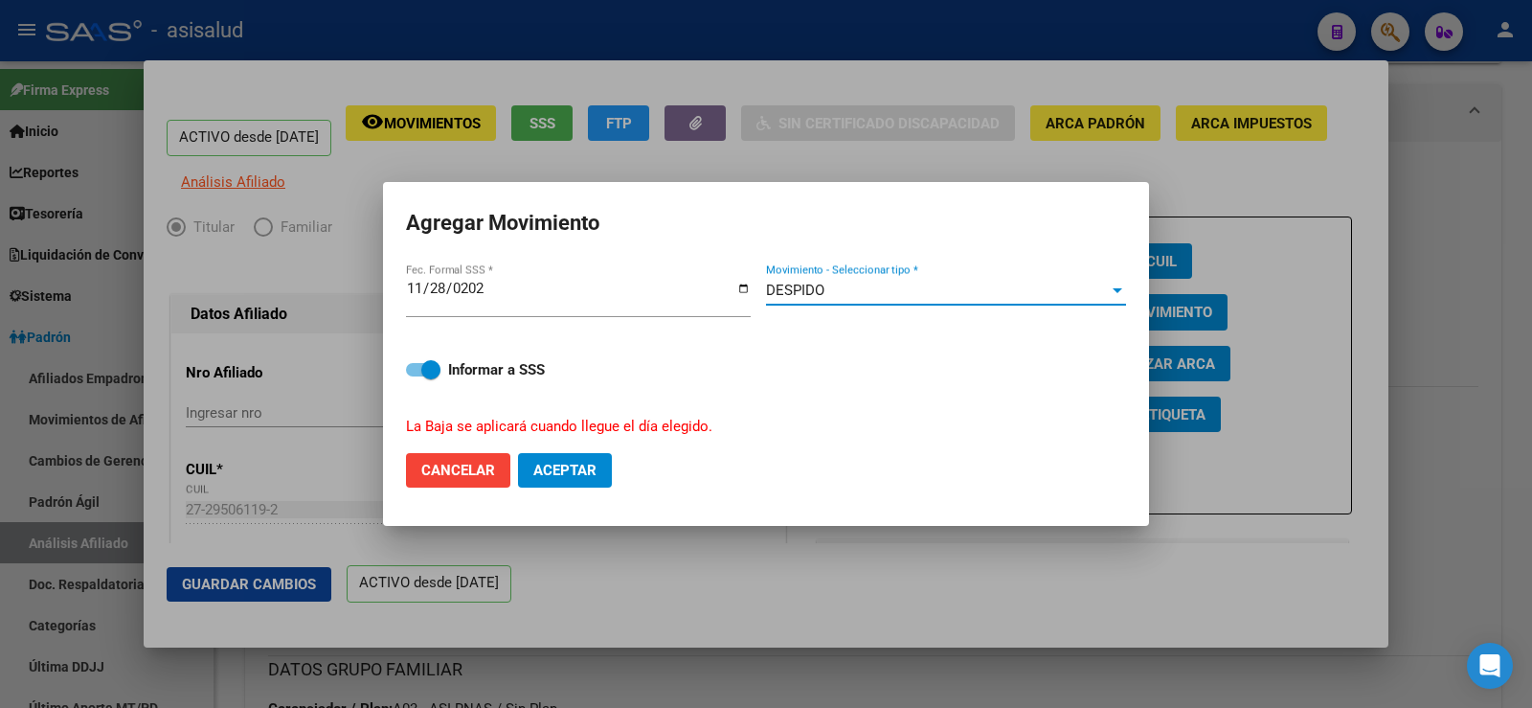
click at [423, 283] on input "2025-11-28" at bounding box center [578, 296] width 345 height 31
type input "2025-11-30"
click at [564, 477] on span "Aceptar" at bounding box center [564, 470] width 63 height 17
click at [575, 486] on button "Aceptar" at bounding box center [565, 470] width 94 height 34
checkbox input "false"
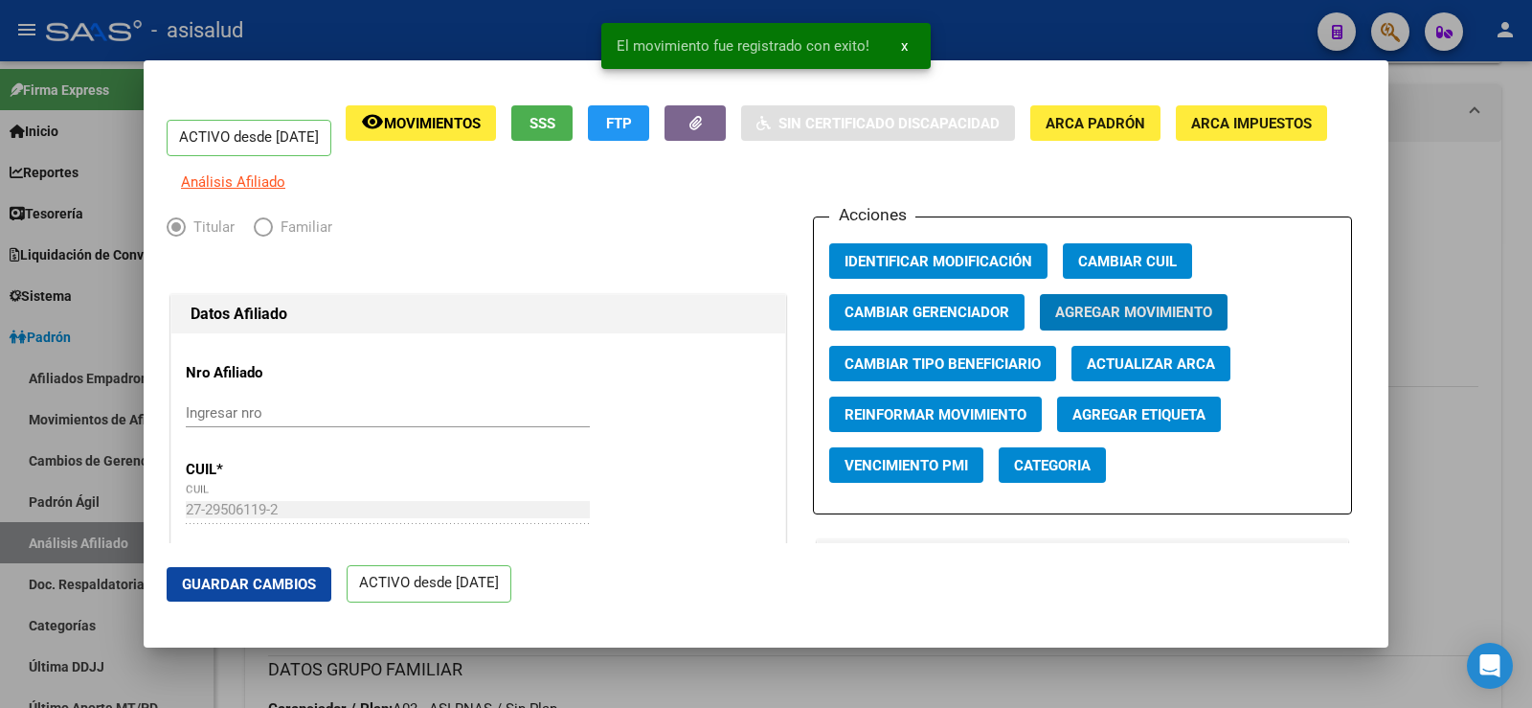
click at [302, 594] on button "Guardar Cambios" at bounding box center [249, 584] width 165 height 34
click at [1492, 189] on div at bounding box center [766, 354] width 1532 height 708
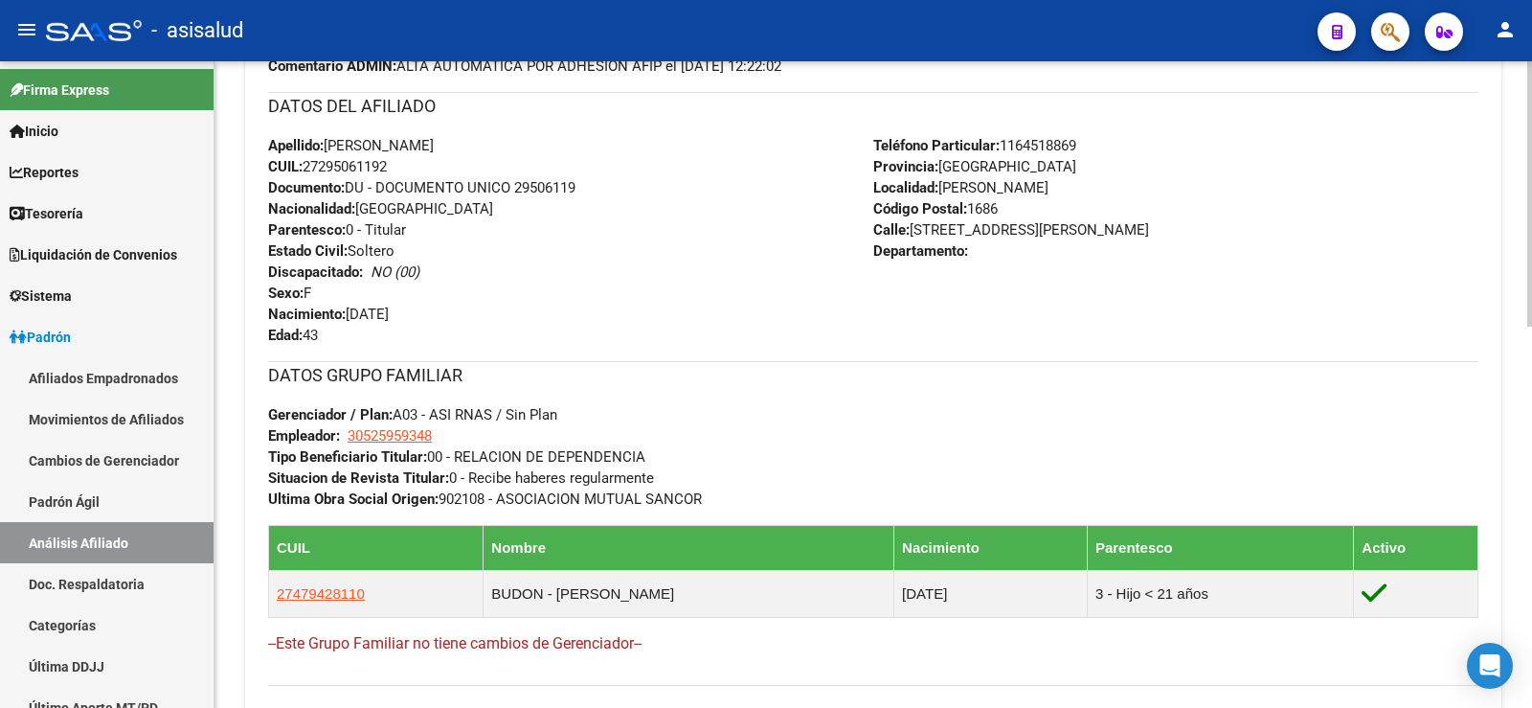
scroll to position [766, 0]
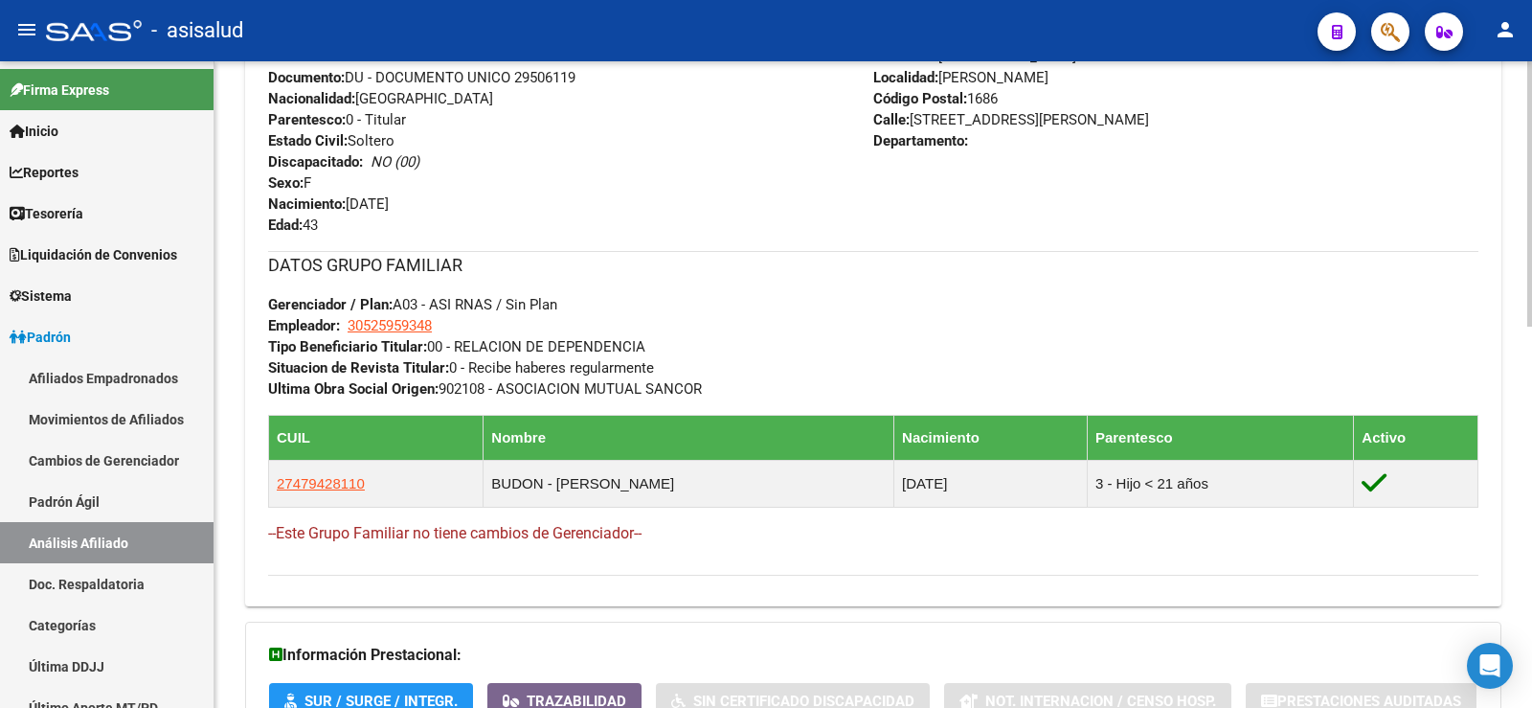
click at [770, 246] on div "Enviar Credencial Digital remove_red_eye Movimientos Sin Certificado Discapacid…" at bounding box center [873, 182] width 1211 height 786
